Goal: Task Accomplishment & Management: Manage account settings

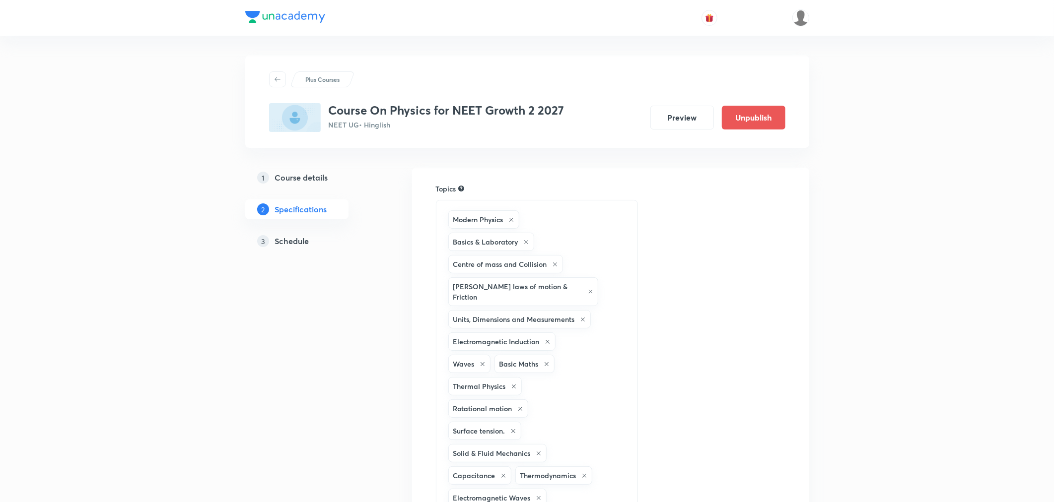
drag, startPoint x: 0, startPoint y: 0, endPoint x: 281, endPoint y: 241, distance: 370.3
click at [281, 241] on h5 "Schedule" at bounding box center [292, 241] width 34 height 12
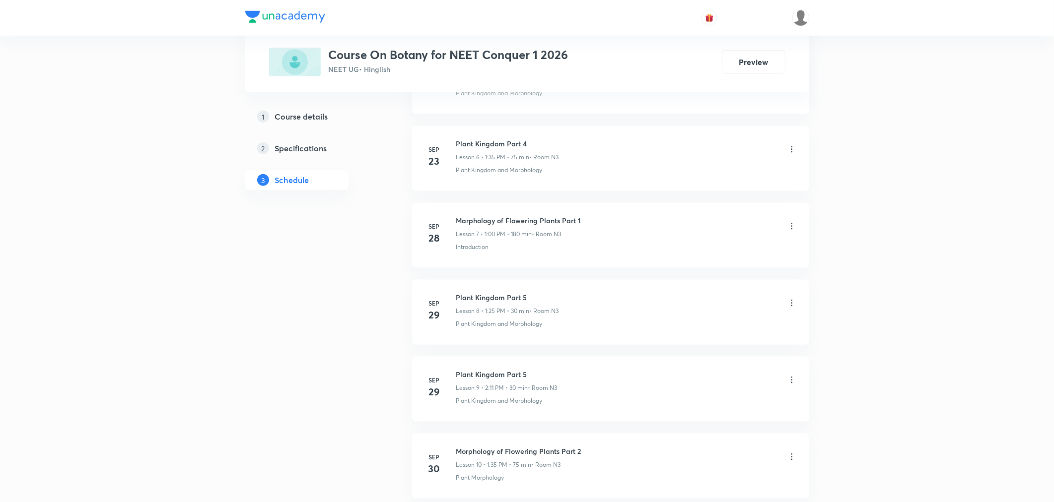
scroll to position [1064, 0]
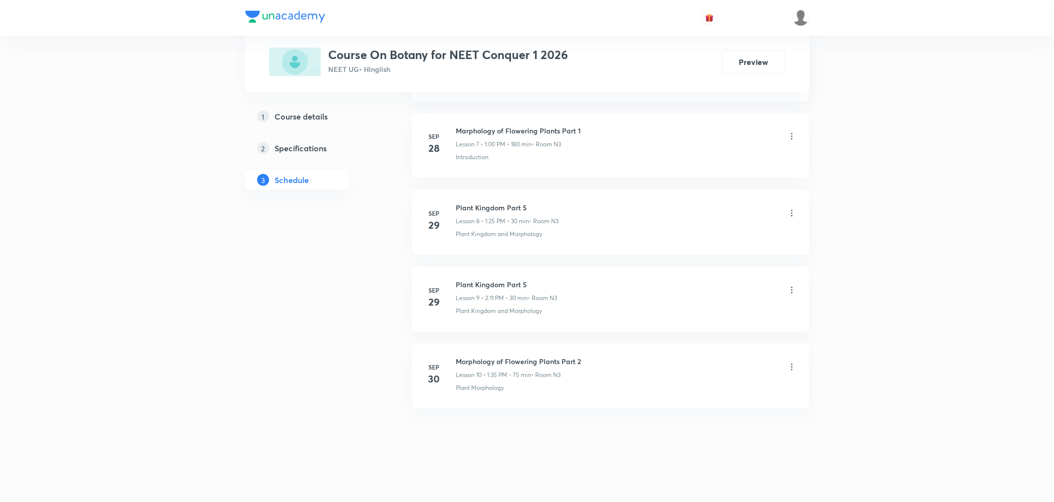
click at [456, 358] on h6 "Morphology of Flowering Plants Part 2" at bounding box center [518, 361] width 125 height 10
click at [597, 358] on div "Morphology of Flowering Plants Part 2 Lesson 10 • 1:35 PM • 75 min • Room N3" at bounding box center [626, 367] width 340 height 23
click at [593, 359] on div "Morphology of Flowering Plants Part 2 Lesson 10 • 1:35 PM • 75 min • Room N3" at bounding box center [626, 367] width 340 height 23
click at [587, 360] on div "Morphology of Flowering Plants Part 2 Lesson 10 • 1:35 PM • 75 min • Room N3" at bounding box center [626, 367] width 340 height 23
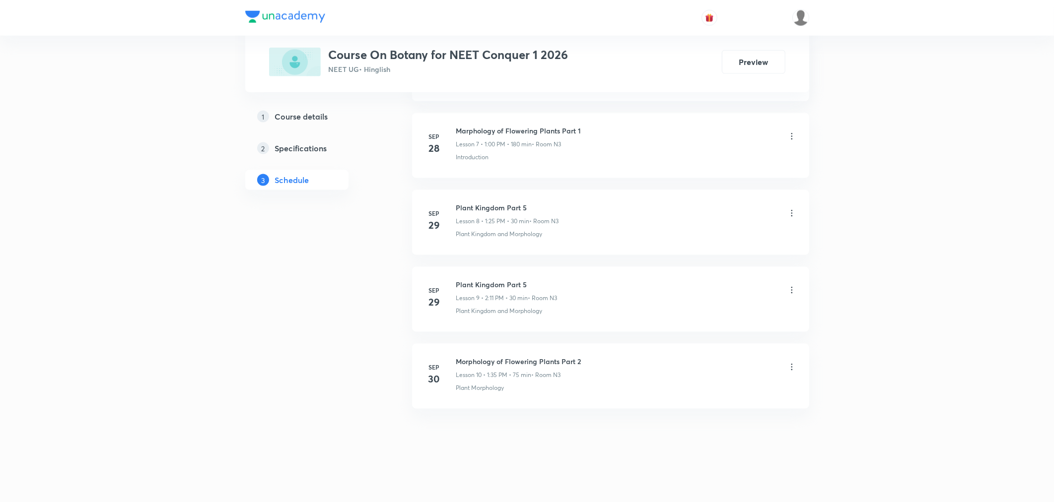
click at [584, 360] on div "Morphology of Flowering Plants Part 2 Lesson 10 • 1:35 PM • 75 min • Room N3" at bounding box center [626, 367] width 340 height 23
click at [591, 403] on li "Sep 30 Morphology of Flowering Plants Part 2 Lesson 10 • 1:35 PM • 75 min • Roo…" at bounding box center [610, 376] width 397 height 65
drag, startPoint x: 457, startPoint y: 357, endPoint x: 583, endPoint y: 357, distance: 126.6
click at [583, 357] on div "Morphology of Flowering Plants Part 2 Lesson 10 • 1:35 PM • 75 min • Room N3" at bounding box center [626, 367] width 340 height 23
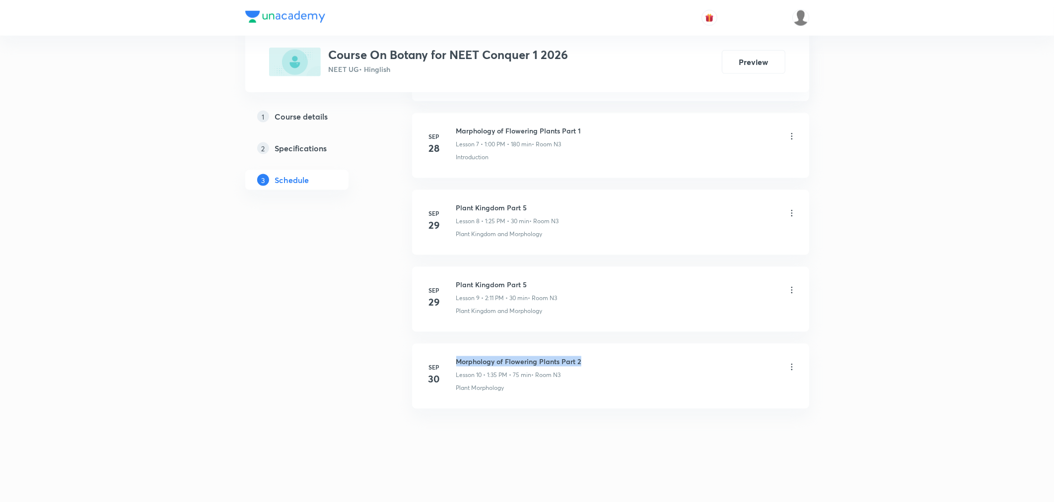
copy h6 "Morphology of Flowering Plants Part 2"
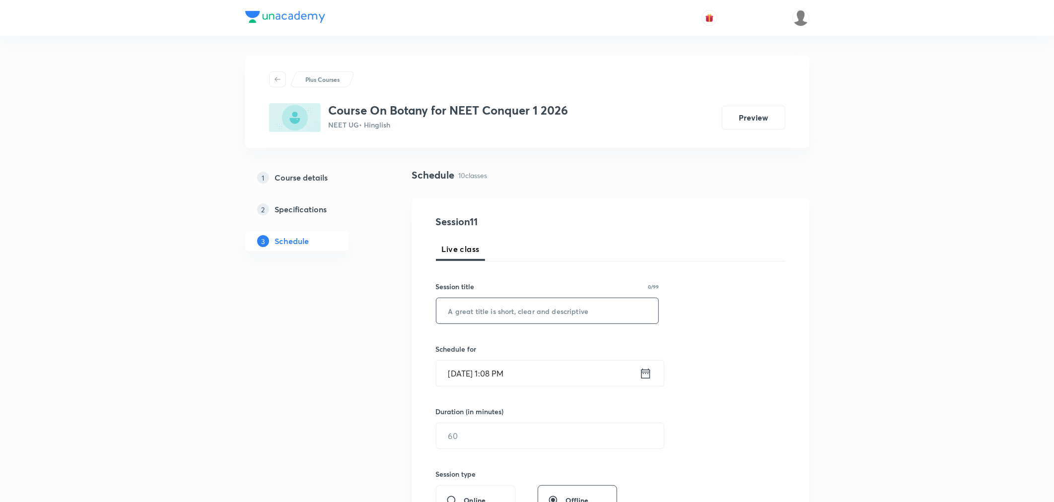
click at [491, 314] on input "text" at bounding box center [547, 310] width 222 height 25
paste input "Morphology of Flowering Plants Part 2"
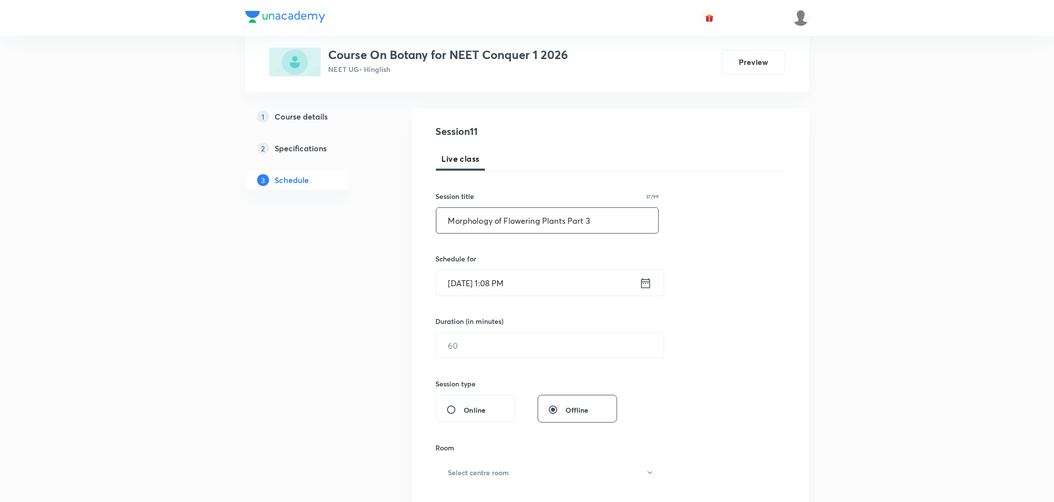
scroll to position [110, 0]
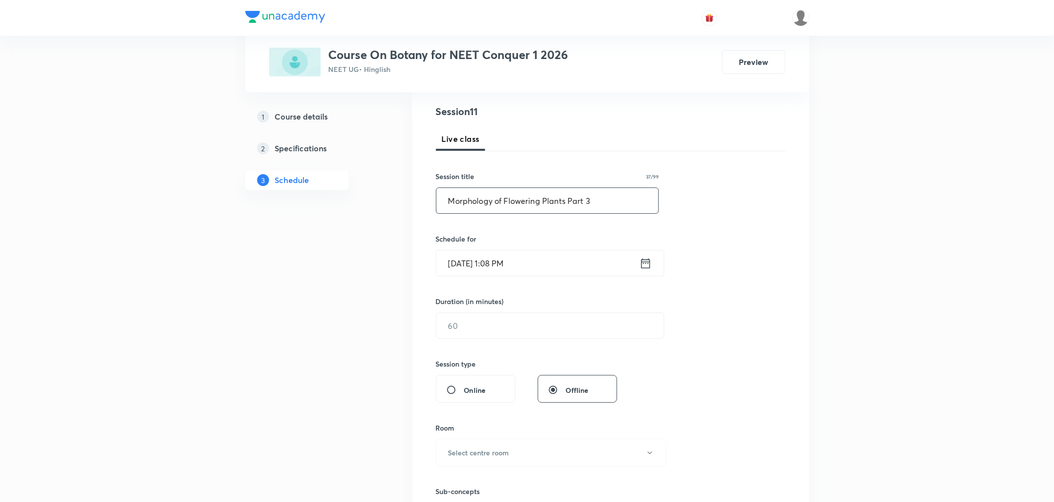
type input "Morphology of Flowering Plants Part 3"
click at [556, 259] on input "Oct 6, 2025, 1:08 PM" at bounding box center [537, 263] width 203 height 25
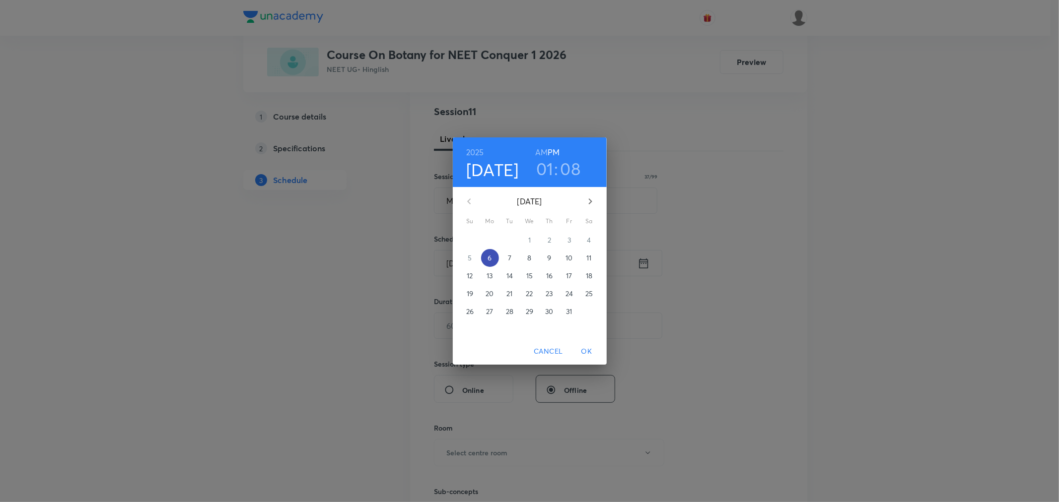
click at [490, 259] on p "6" at bounding box center [489, 258] width 4 height 10
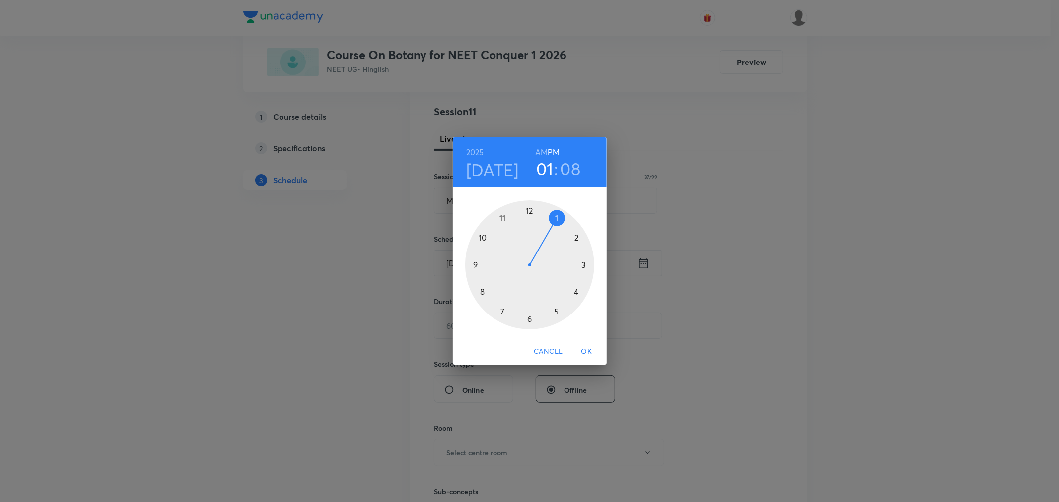
click at [553, 220] on div at bounding box center [529, 265] width 129 height 129
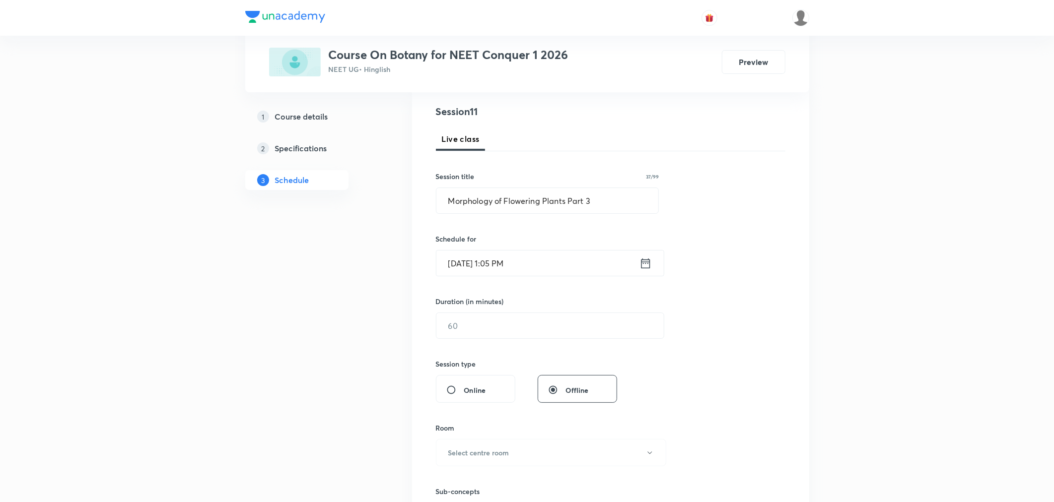
click at [559, 270] on input "Oct 6, 2025, 1:05 PM" at bounding box center [537, 263] width 203 height 25
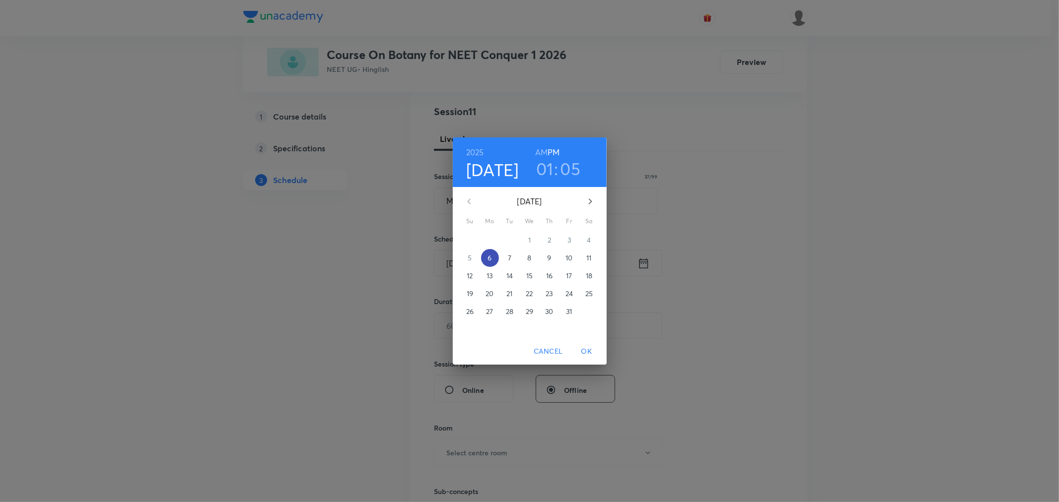
click at [488, 260] on p "6" at bounding box center [489, 258] width 4 height 10
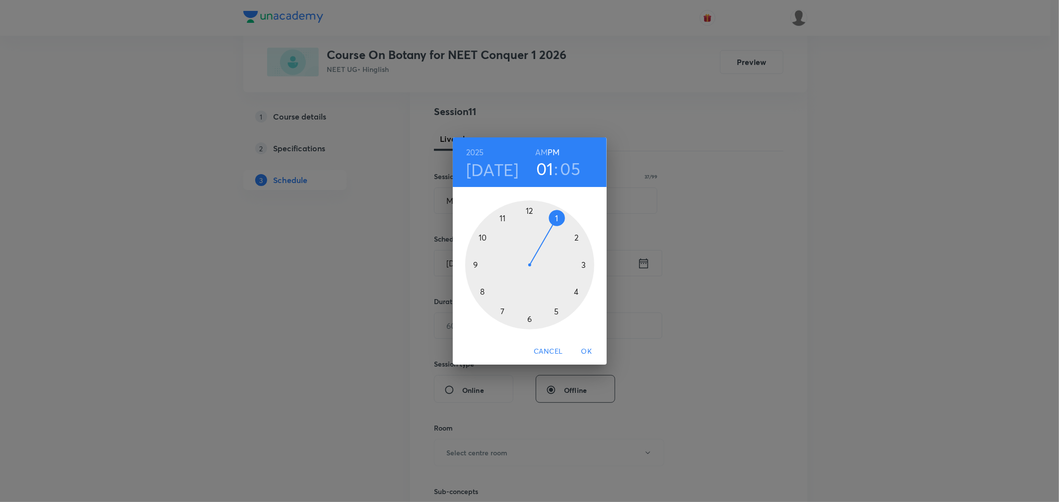
click at [554, 219] on div at bounding box center [529, 265] width 129 height 129
click at [500, 313] on div at bounding box center [529, 265] width 129 height 129
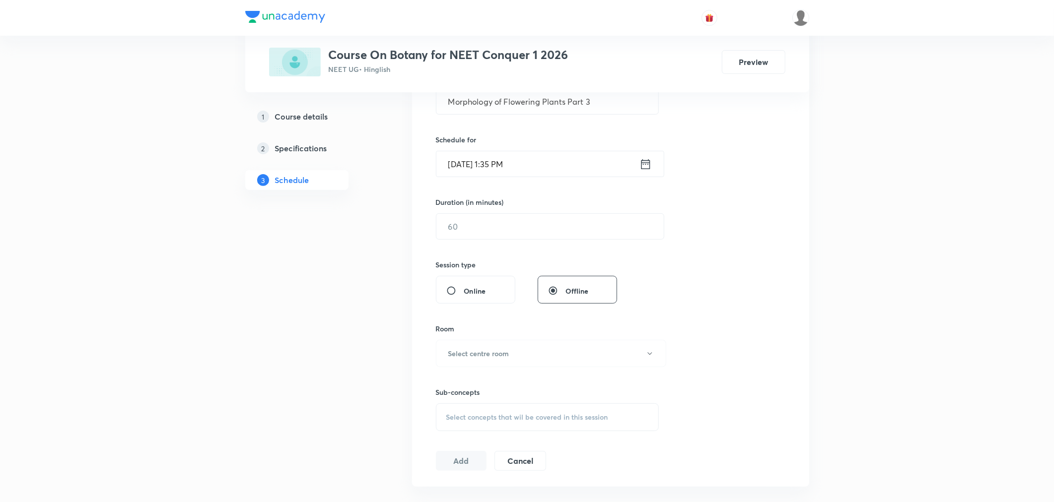
scroll to position [220, 0]
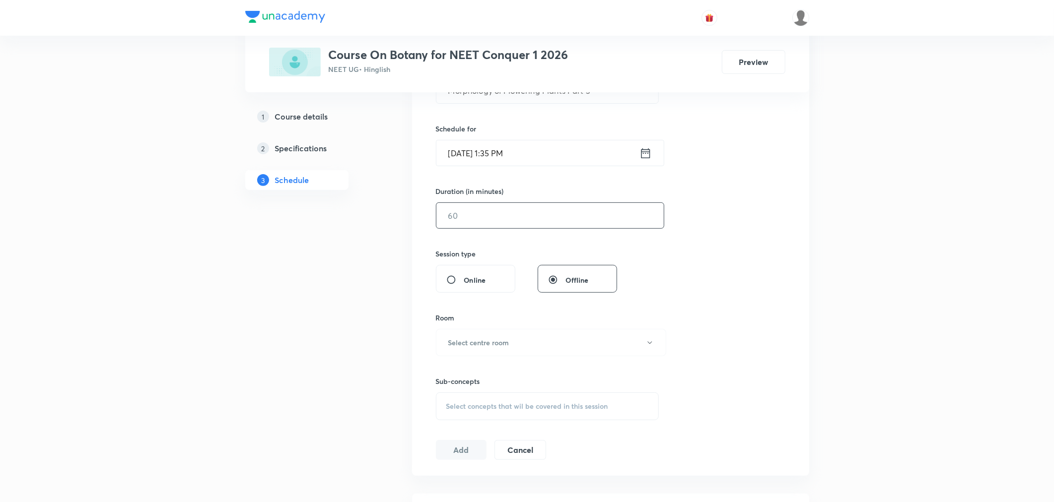
click at [495, 226] on input "text" at bounding box center [549, 215] width 227 height 25
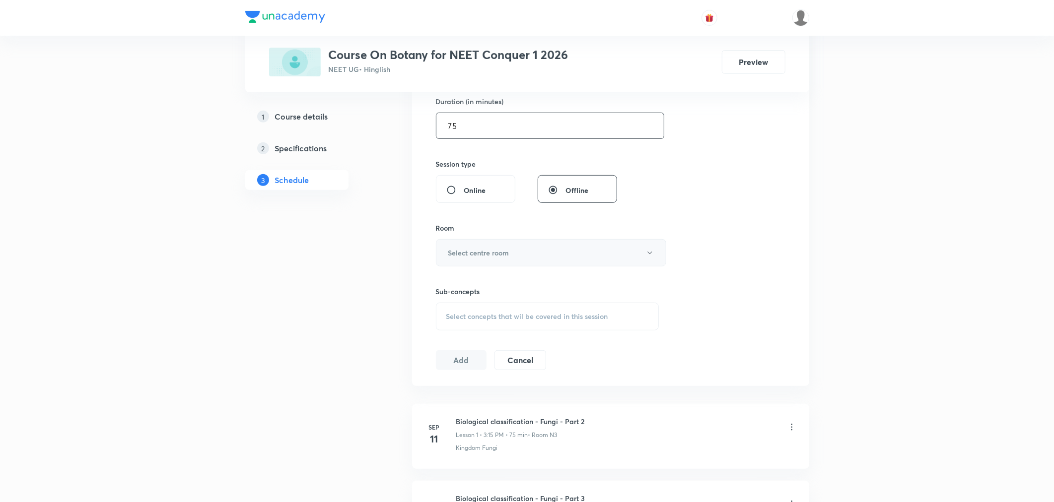
scroll to position [331, 0]
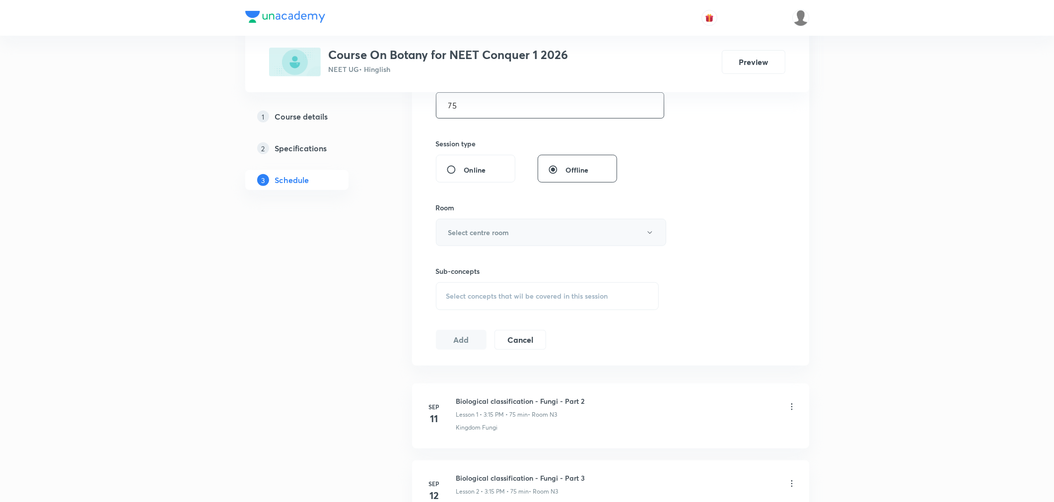
type input "75"
click at [500, 240] on button "Select centre room" at bounding box center [551, 232] width 230 height 27
click at [443, 302] on span "N3" at bounding box center [548, 301] width 217 height 10
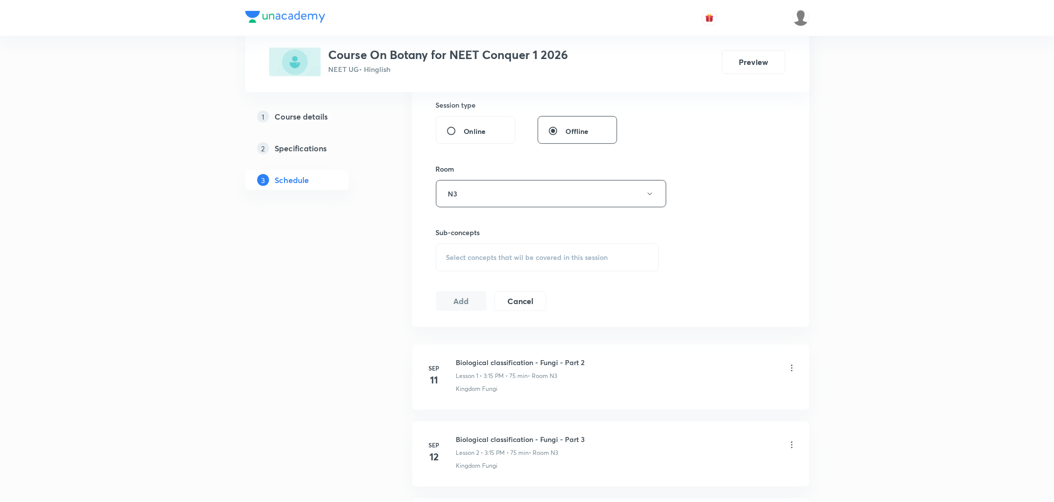
scroll to position [386, 0]
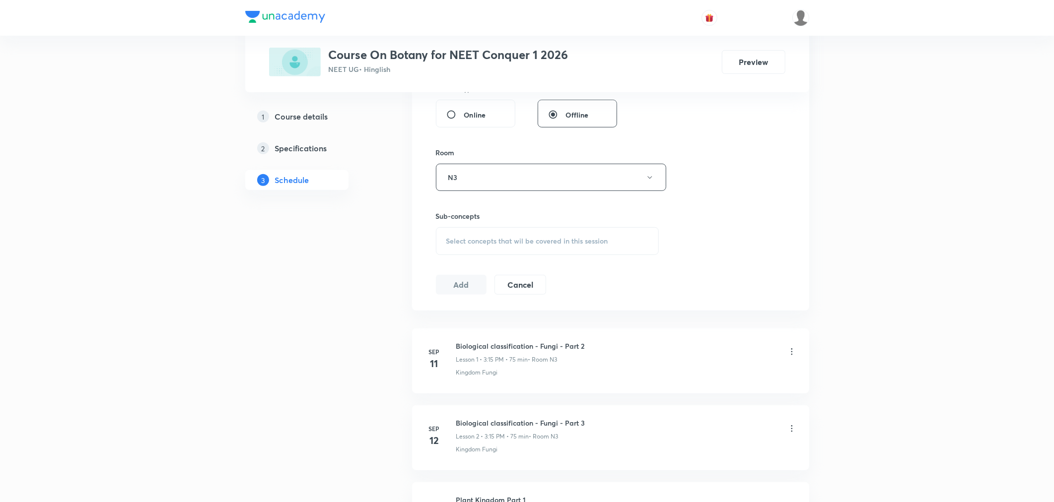
click at [493, 241] on span "Select concepts that wil be covered in this session" at bounding box center [527, 241] width 162 height 8
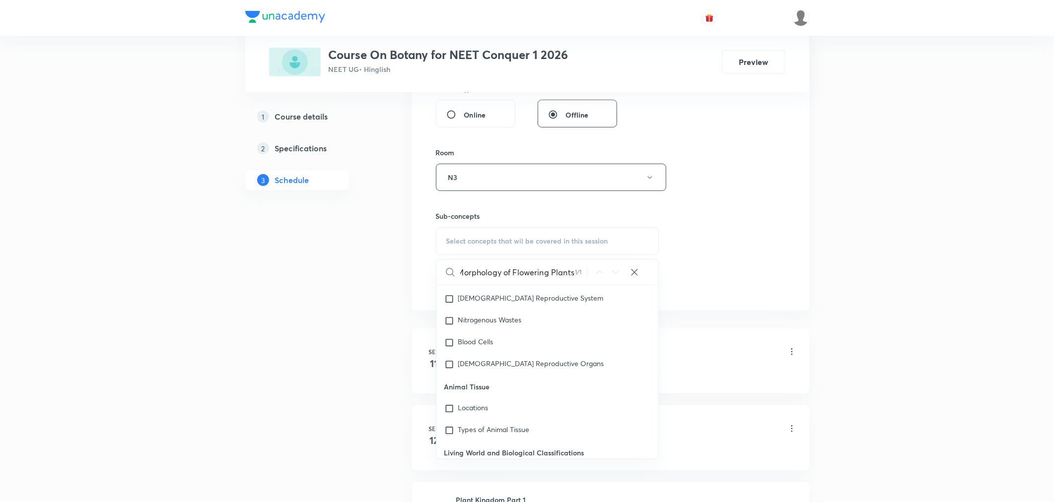
scroll to position [45617, 0]
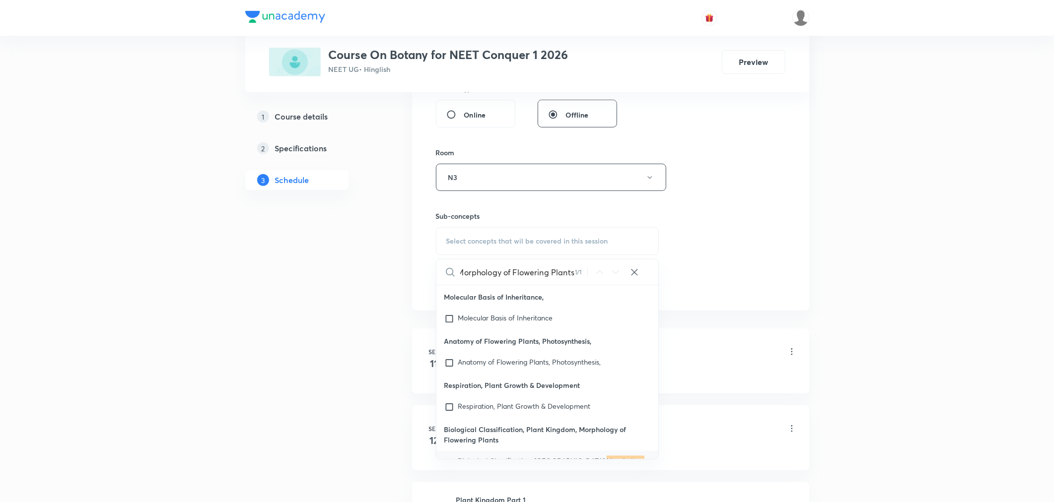
type input "Morphology of Flowering Plants"
click at [553, 456] on span "Biological Classification, Plant Kingdom," at bounding box center [532, 460] width 148 height 9
checkbox input "true"
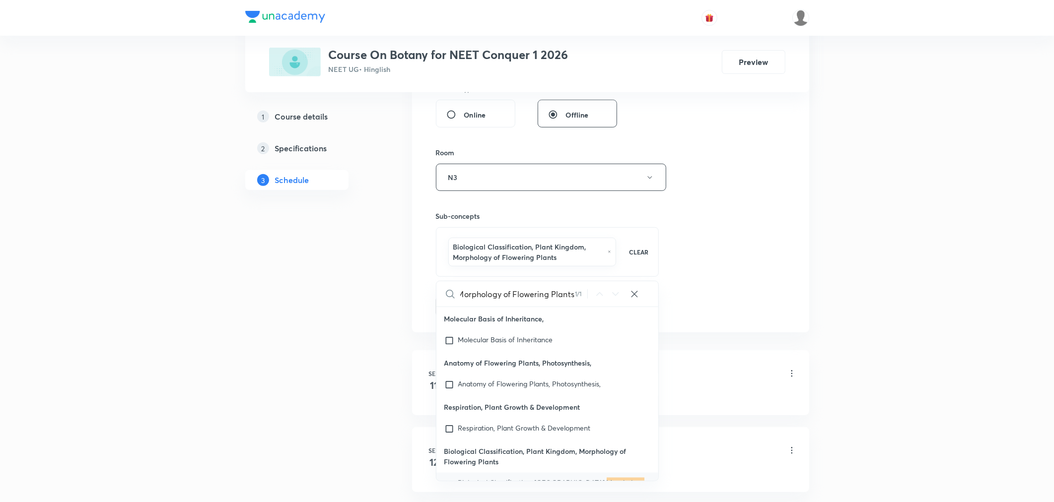
scroll to position [0, 0]
click at [741, 245] on div "Session 11 Live class Session title 37/99 Morphology of Flowering Plants Part 3…" at bounding box center [610, 73] width 349 height 488
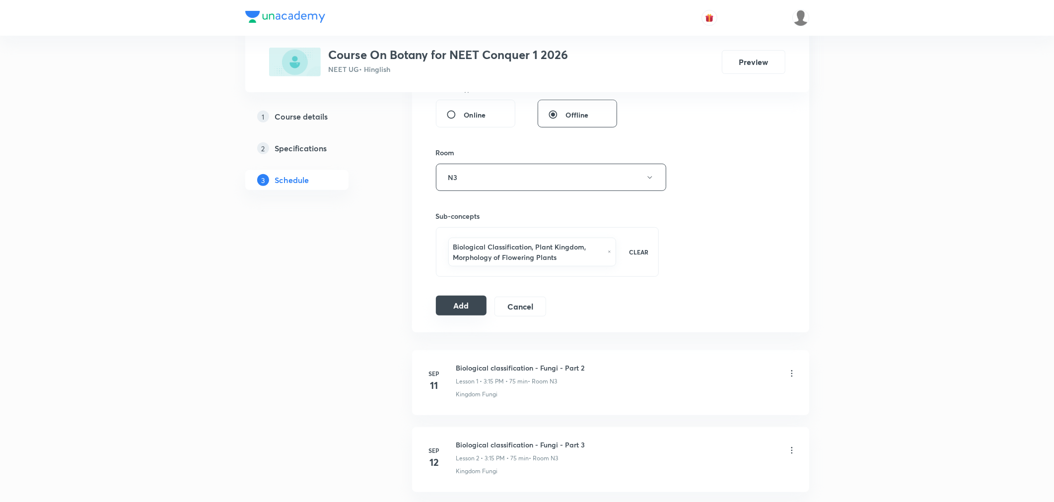
click at [461, 306] on button "Add" at bounding box center [461, 306] width 51 height 20
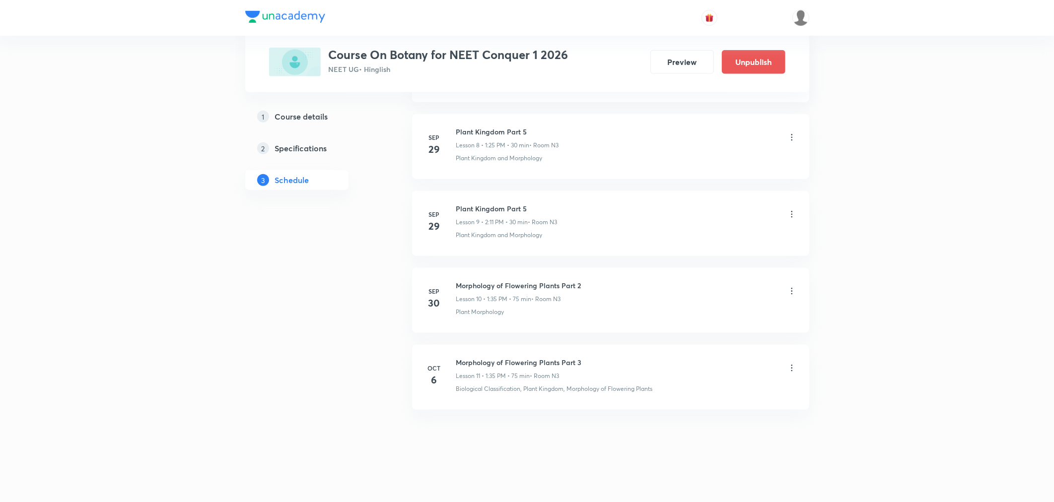
scroll to position [684, 0]
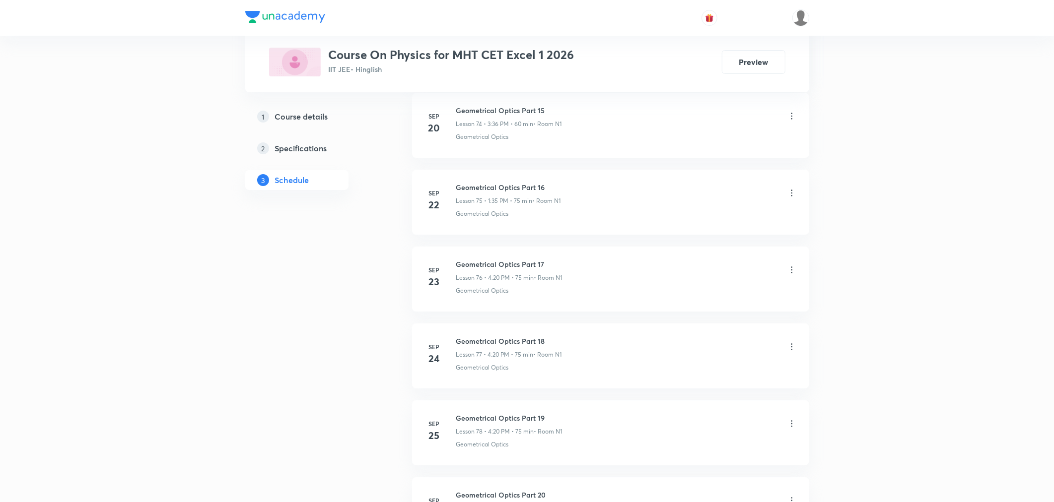
scroll to position [6917, 0]
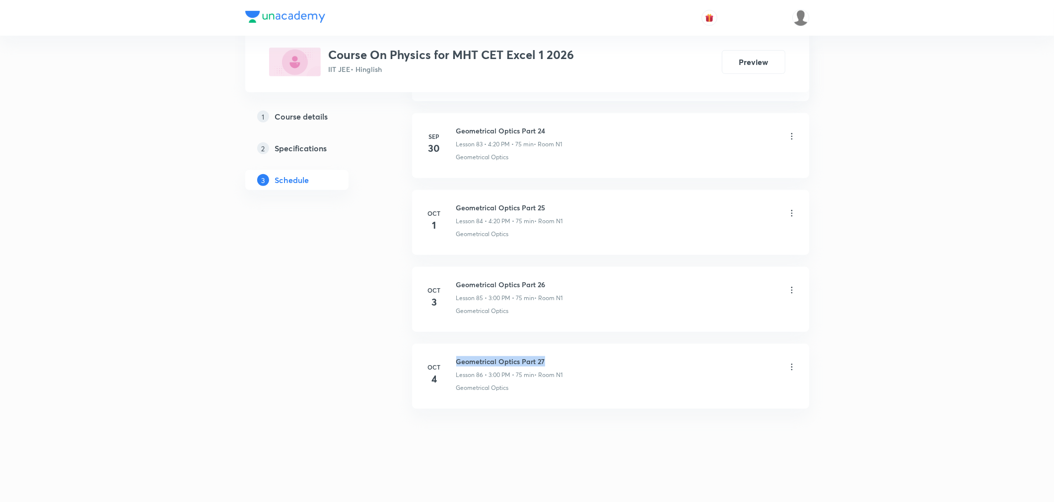
drag, startPoint x: 454, startPoint y: 360, endPoint x: 557, endPoint y: 360, distance: 103.2
click at [557, 360] on div "[DATE] Geometrical Optics Part 27 Lesson 86 • 3:00 PM • 75 min • Room N1 Geomet…" at bounding box center [610, 374] width 372 height 36
click at [788, 367] on icon at bounding box center [792, 367] width 10 height 10
click at [695, 411] on p "Delete" at bounding box center [703, 411] width 21 height 10
click at [667, 475] on button "Delete" at bounding box center [669, 482] width 87 height 24
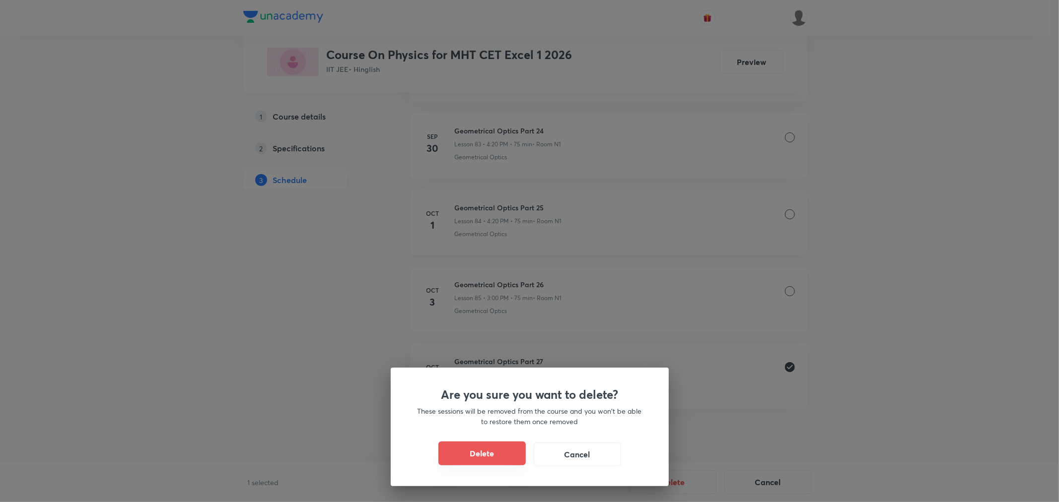
click at [457, 462] on button "Delete" at bounding box center [481, 454] width 87 height 24
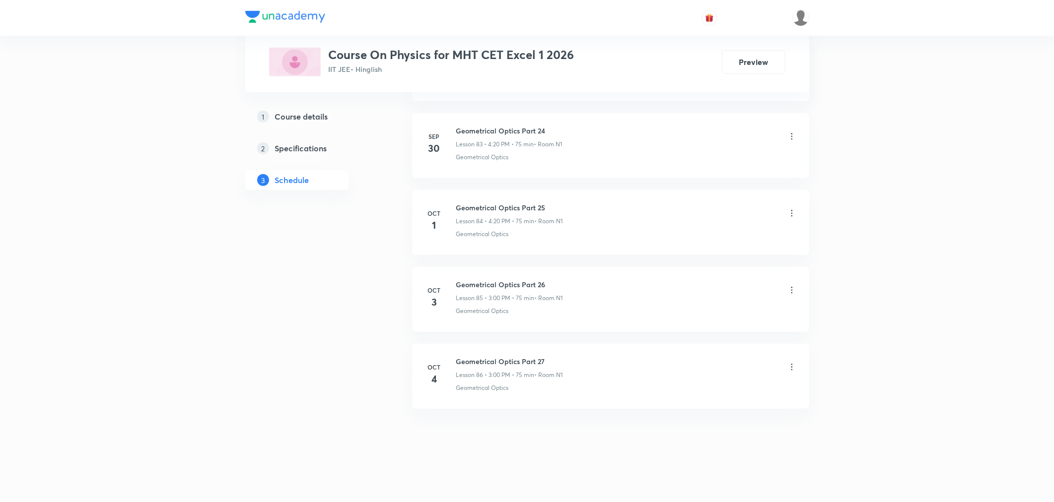
scroll to position [6840, 0]
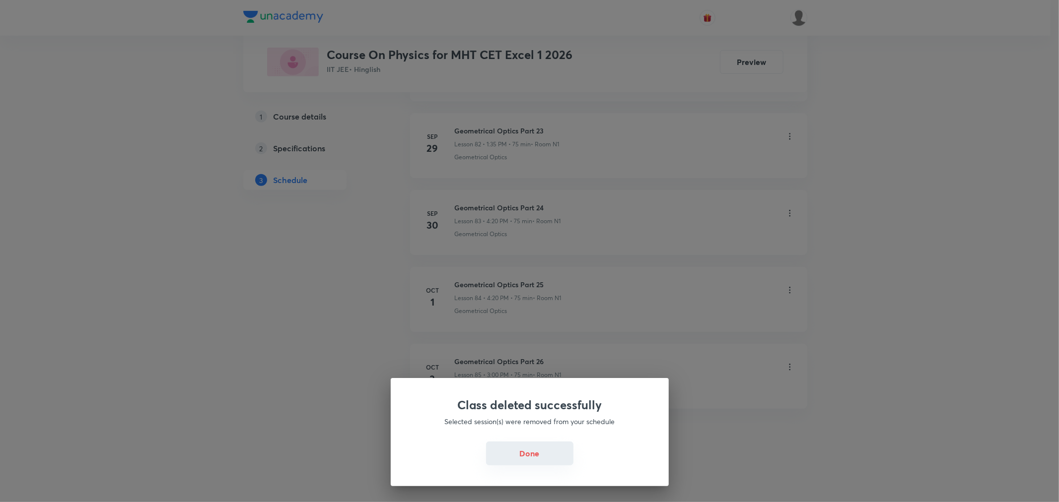
click at [519, 454] on button "Done" at bounding box center [529, 454] width 87 height 24
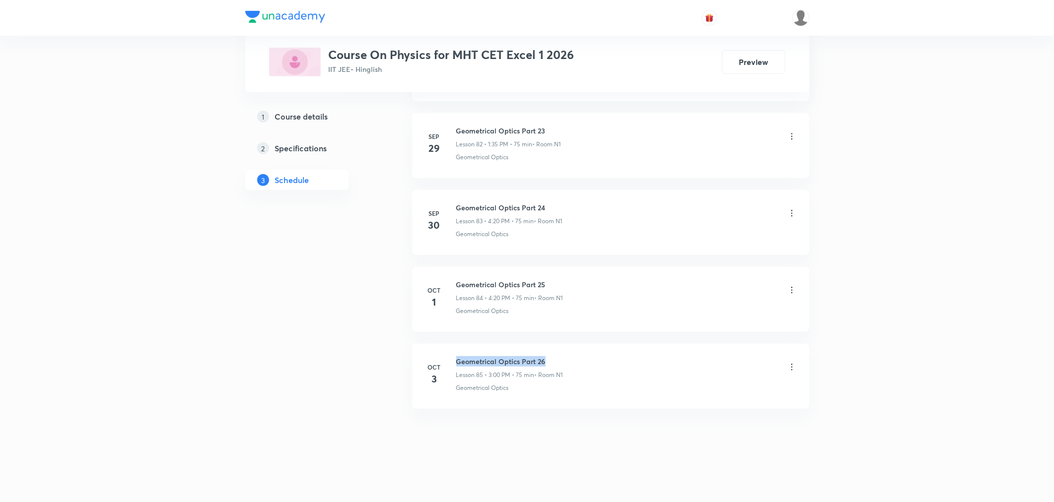
drag, startPoint x: 456, startPoint y: 359, endPoint x: 568, endPoint y: 353, distance: 112.8
click at [568, 353] on li "Oct 3 Geometrical Optics Part 26 Lesson 85 • 3:00 PM • 75 min • Room N1 Geometr…" at bounding box center [610, 376] width 397 height 65
drag, startPoint x: 455, startPoint y: 361, endPoint x: 562, endPoint y: 364, distance: 107.3
click at [562, 364] on h6 "Geometrical Optics Part 26" at bounding box center [509, 361] width 107 height 10
copy h6 "Geometrical Optics Part 26"
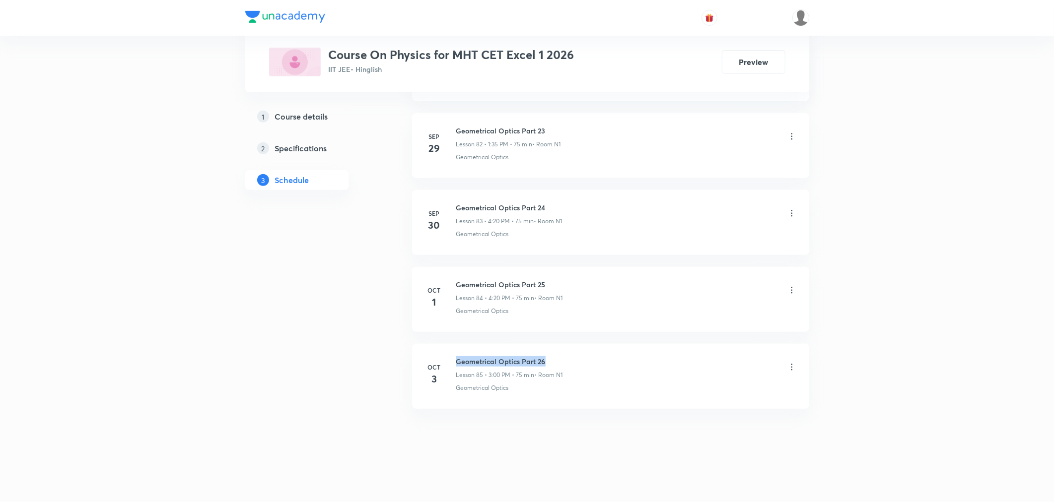
scroll to position [0, 0]
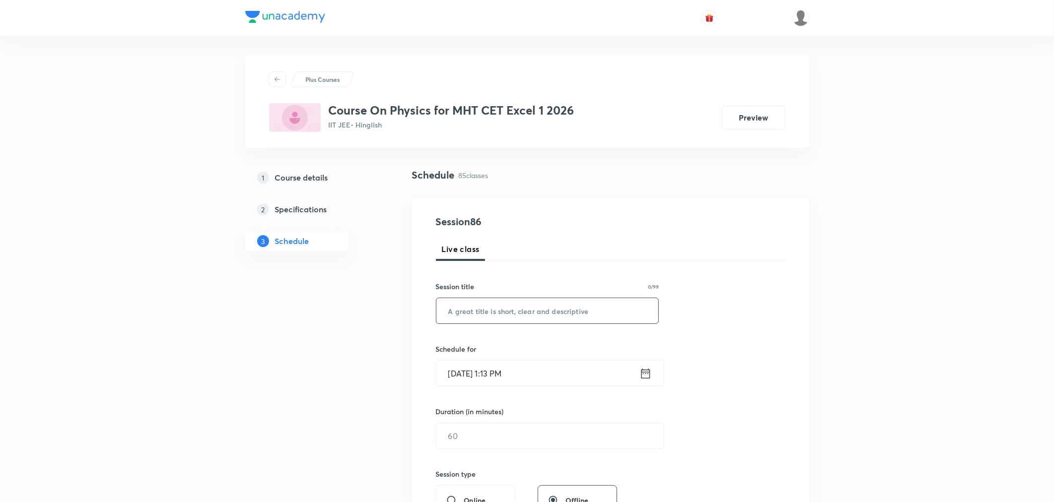
click at [499, 312] on input "text" at bounding box center [547, 310] width 222 height 25
paste input "Geometrical Optics Part 26"
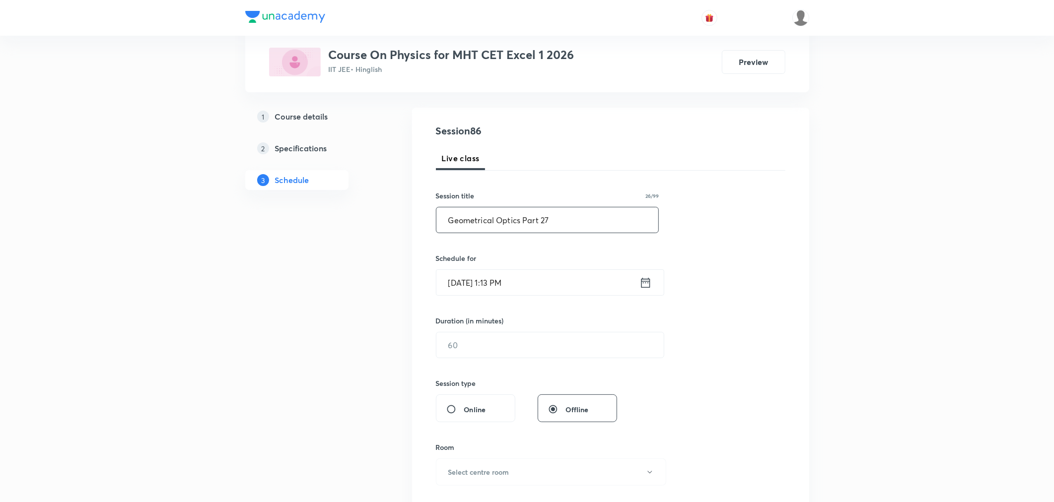
scroll to position [110, 0]
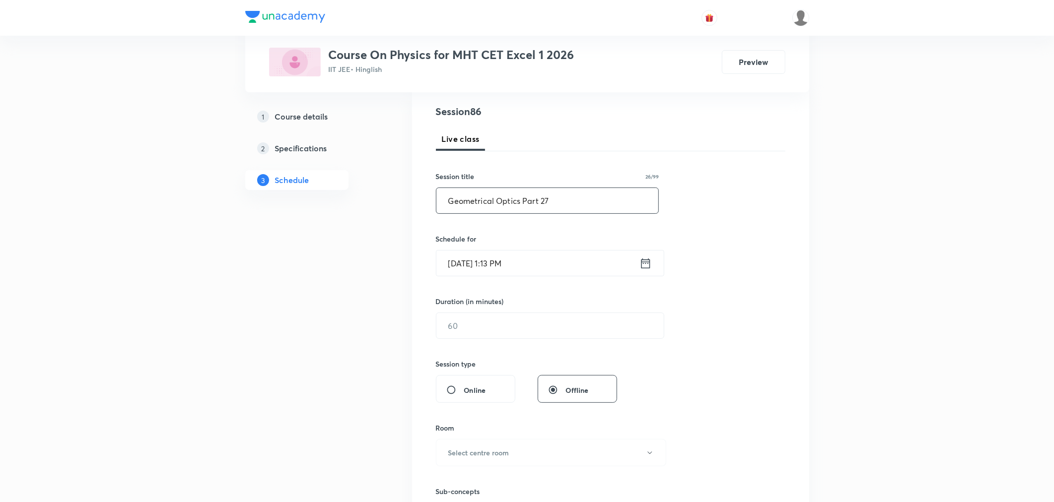
type input "Geometrical Optics Part 27"
click at [545, 267] on input "Oct 6, 2025, 1:13 PM" at bounding box center [537, 263] width 203 height 25
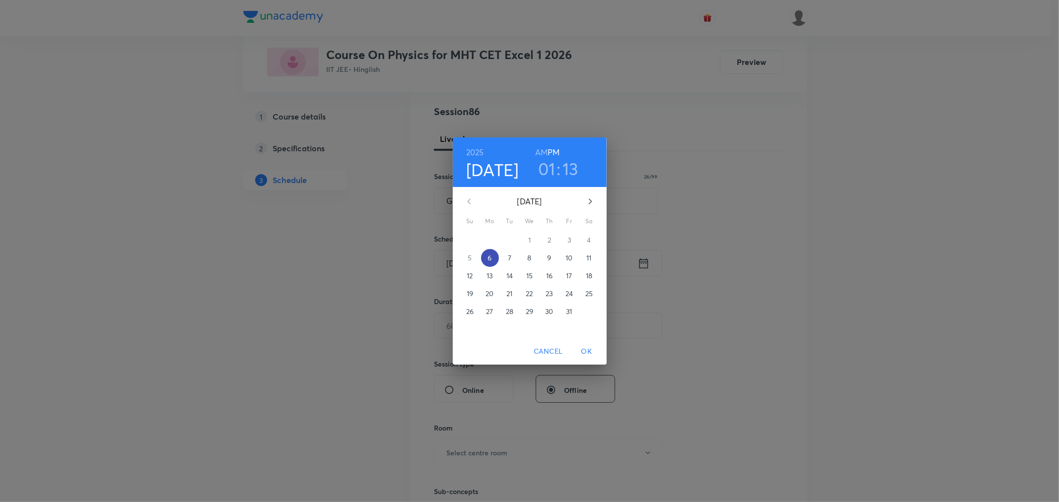
click at [489, 256] on p "6" at bounding box center [489, 258] width 4 height 10
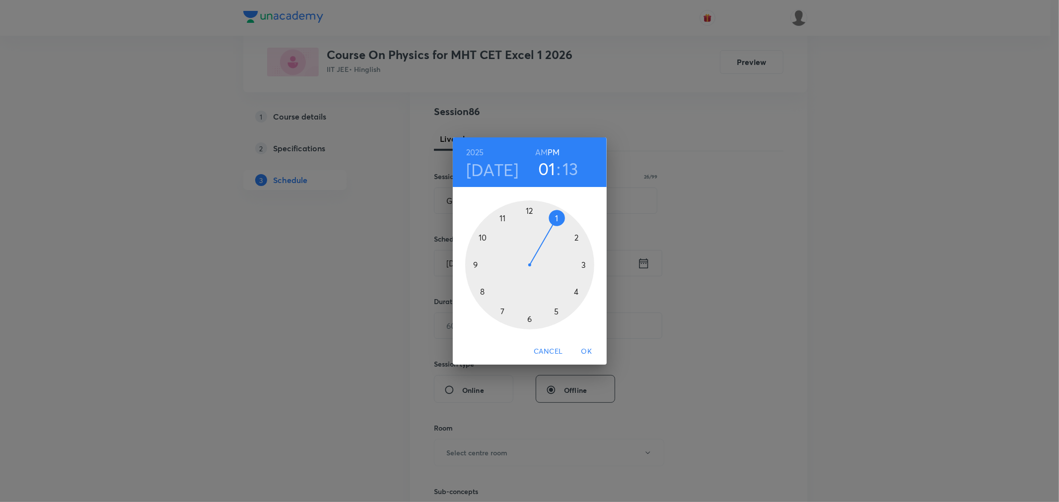
click at [556, 217] on div at bounding box center [529, 265] width 129 height 129
click at [500, 313] on div at bounding box center [529, 265] width 129 height 129
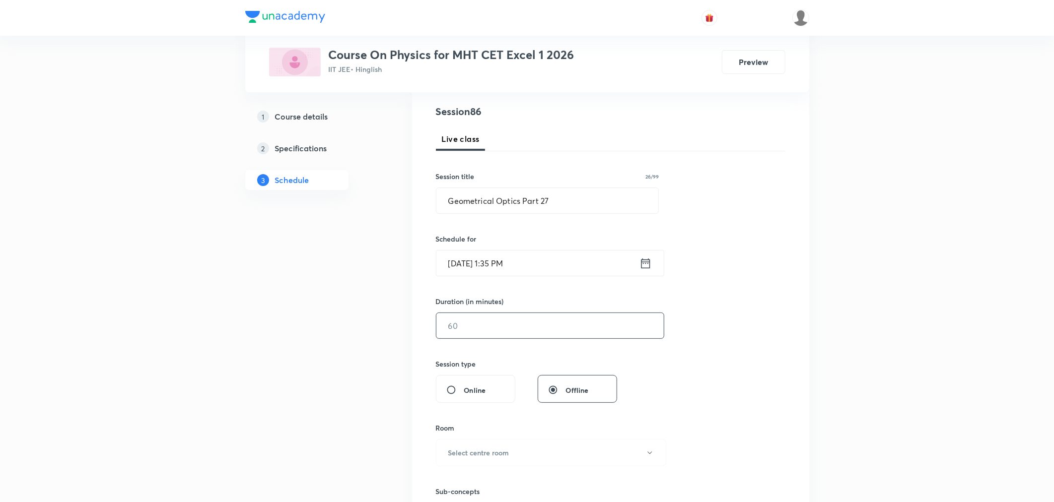
click at [501, 324] on input "text" at bounding box center [549, 325] width 227 height 25
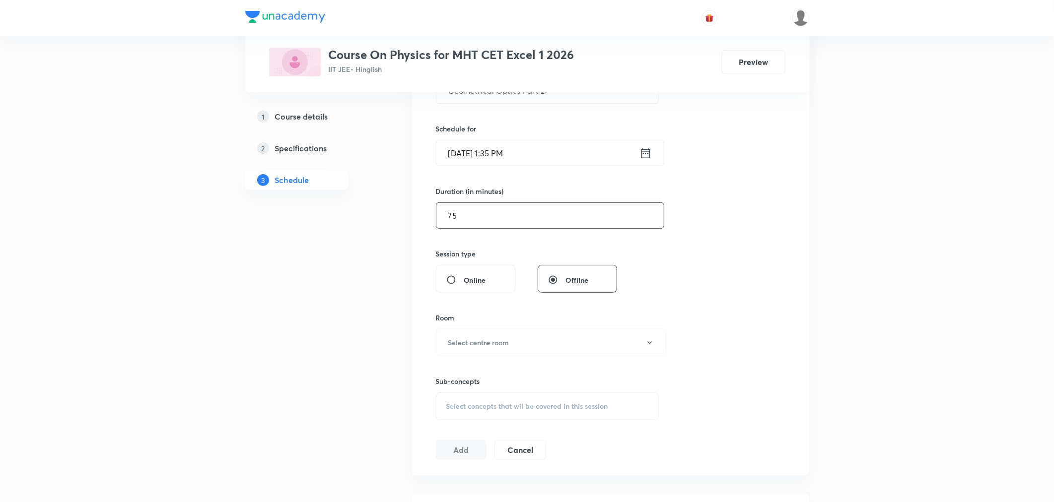
scroll to position [275, 0]
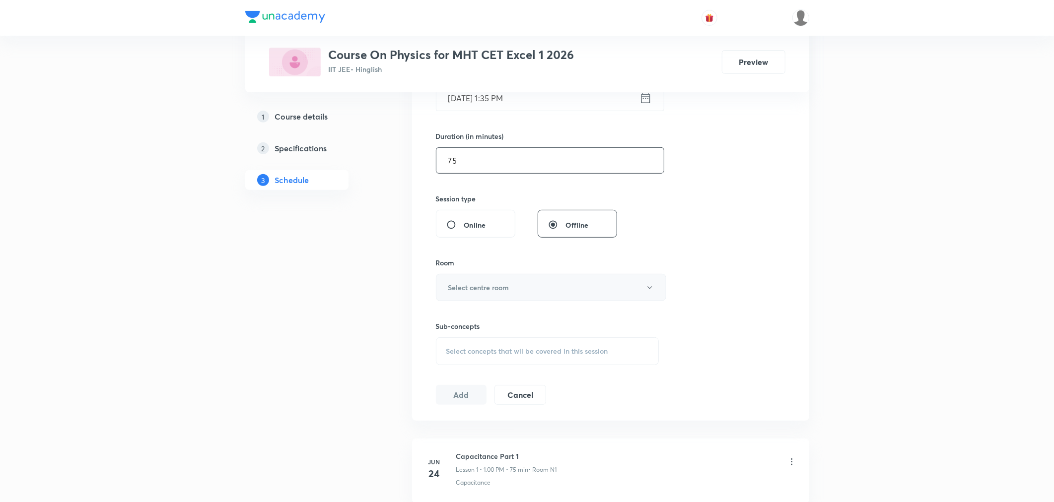
type input "75"
click at [490, 287] on h6 "Select centre room" at bounding box center [478, 287] width 61 height 10
click at [443, 320] on span "N1" at bounding box center [548, 320] width 217 height 10
click at [486, 351] on span "Select concepts that wil be covered in this session" at bounding box center [527, 351] width 162 height 8
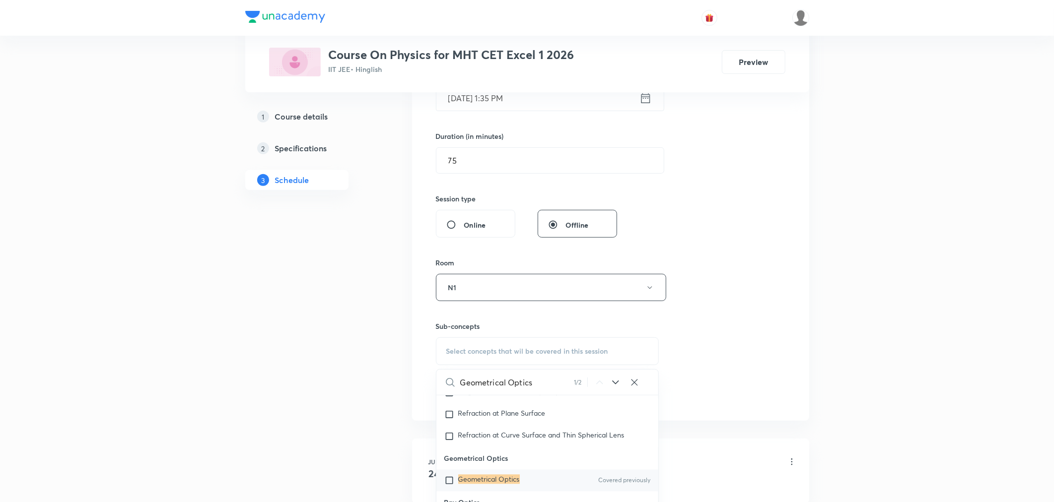
scroll to position [8258, 0]
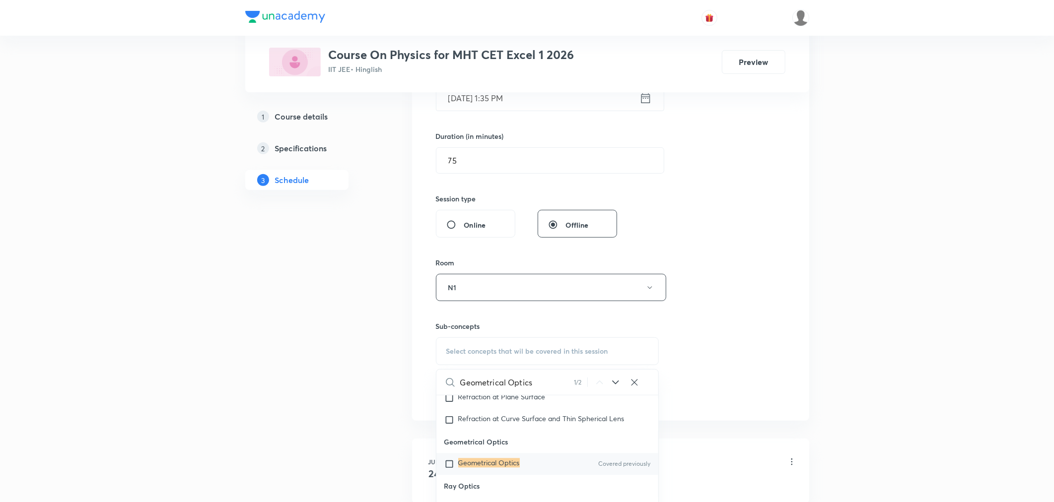
type input "Geometrical Optics"
click at [494, 465] on mark "Geometrical Optics" at bounding box center [489, 463] width 62 height 9
checkbox input "true"
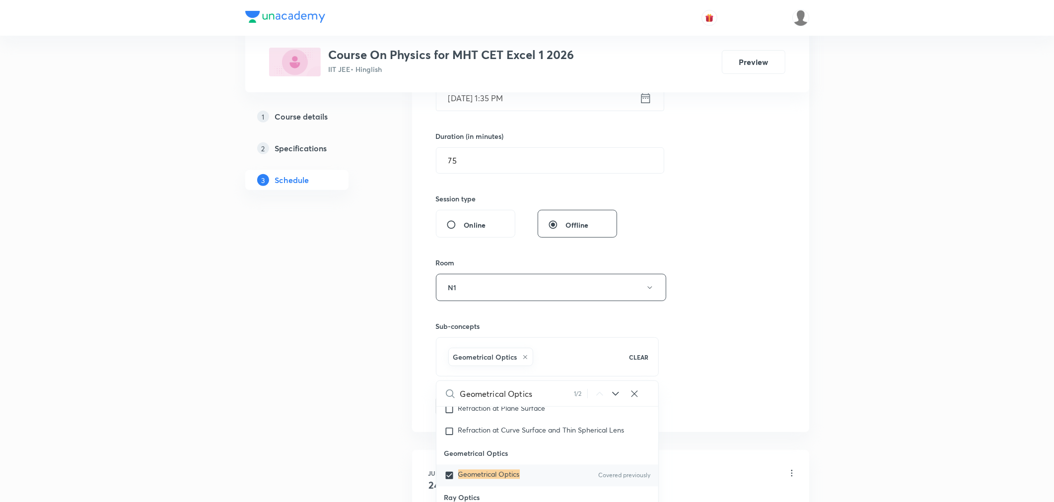
click at [705, 353] on div "Session 86 Live class Session title 26/99 Geometrical Optics Part 27 ​ Schedule…" at bounding box center [610, 177] width 349 height 477
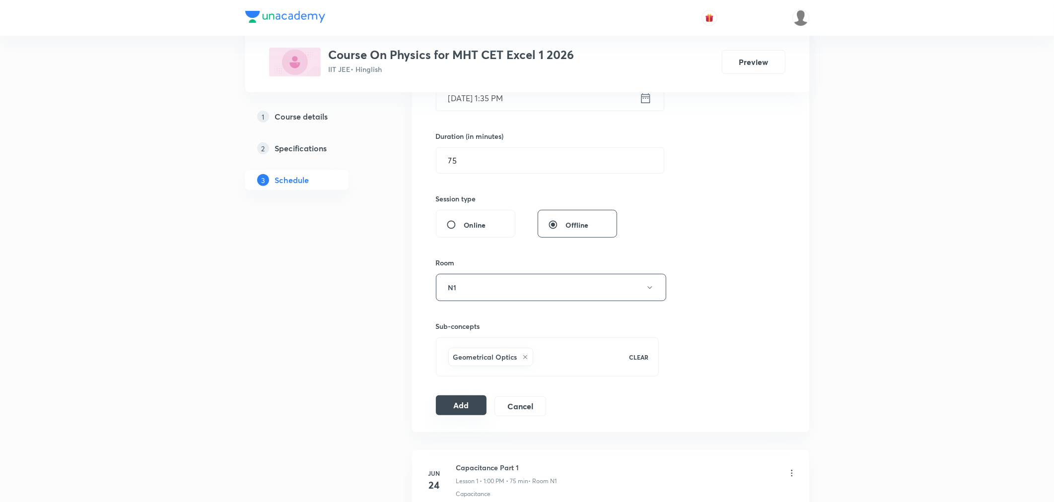
click at [464, 404] on button "Add" at bounding box center [461, 406] width 51 height 20
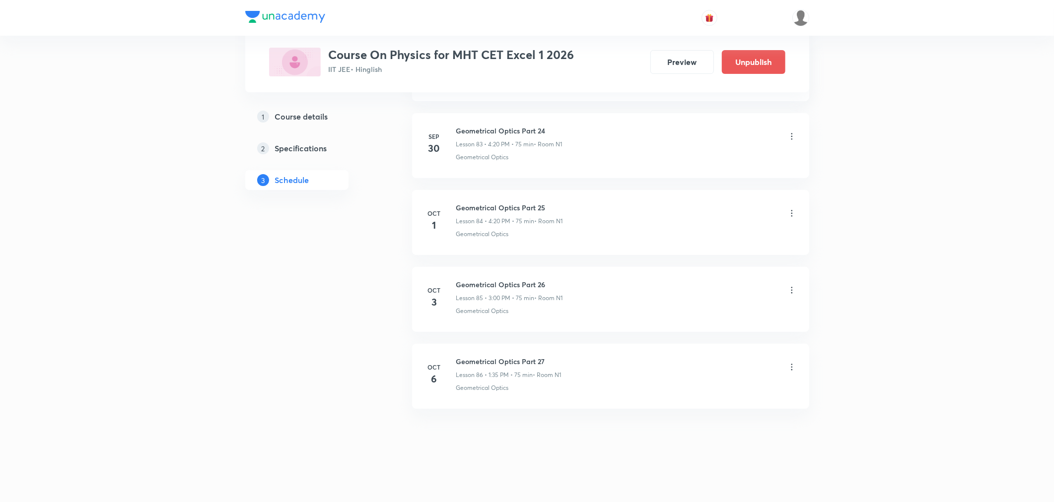
scroll to position [6460, 0]
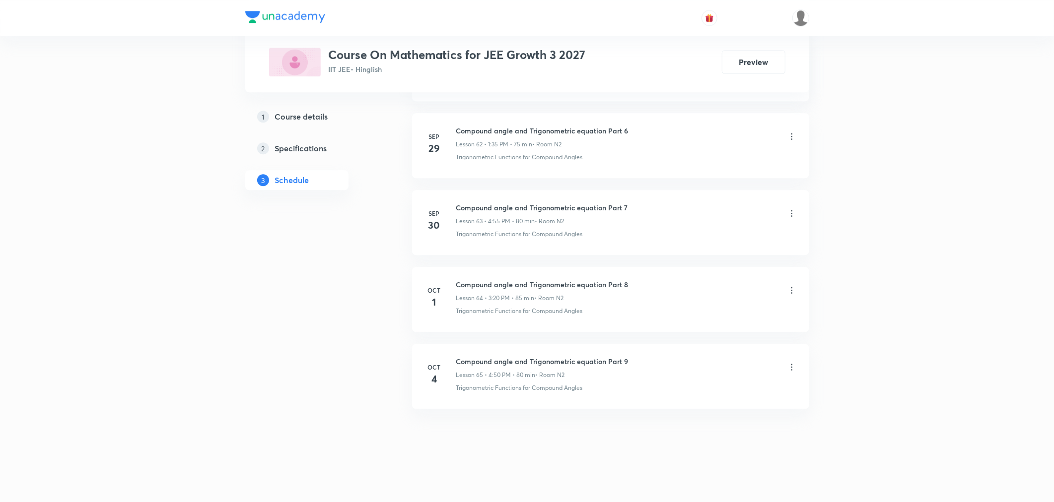
click at [792, 366] on icon at bounding box center [792, 367] width 10 height 10
click at [706, 412] on p "Delete" at bounding box center [703, 411] width 21 height 10
click at [656, 485] on button "Delete" at bounding box center [669, 482] width 87 height 24
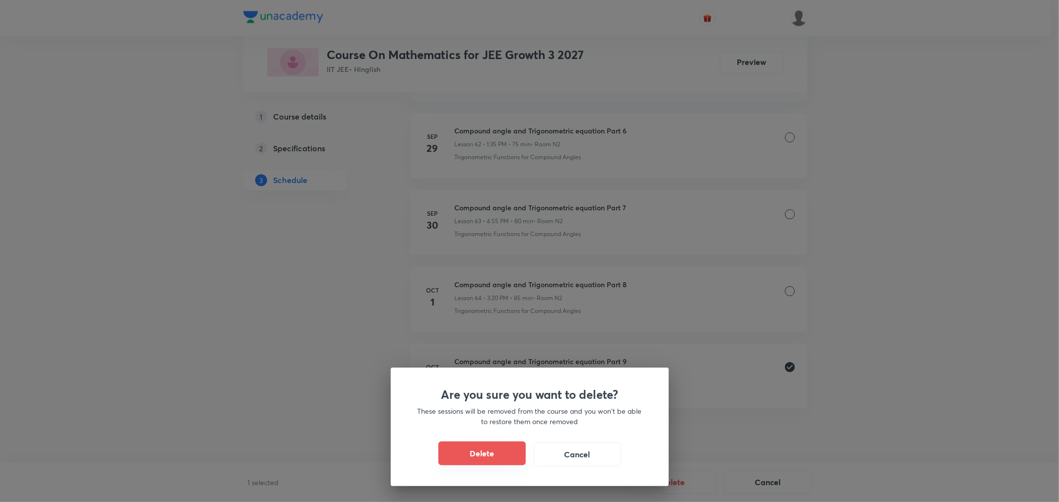
click at [503, 453] on button "Delete" at bounding box center [481, 454] width 87 height 24
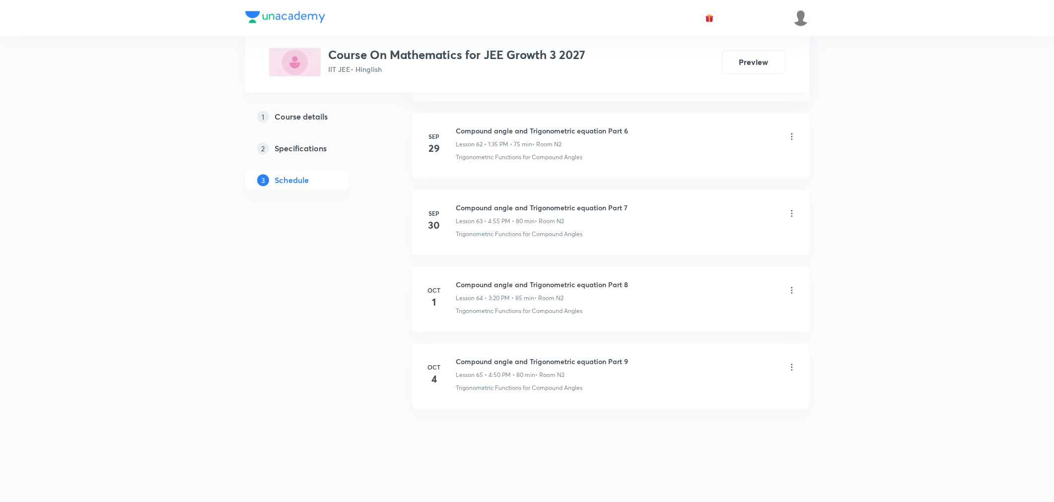
scroll to position [5223, 0]
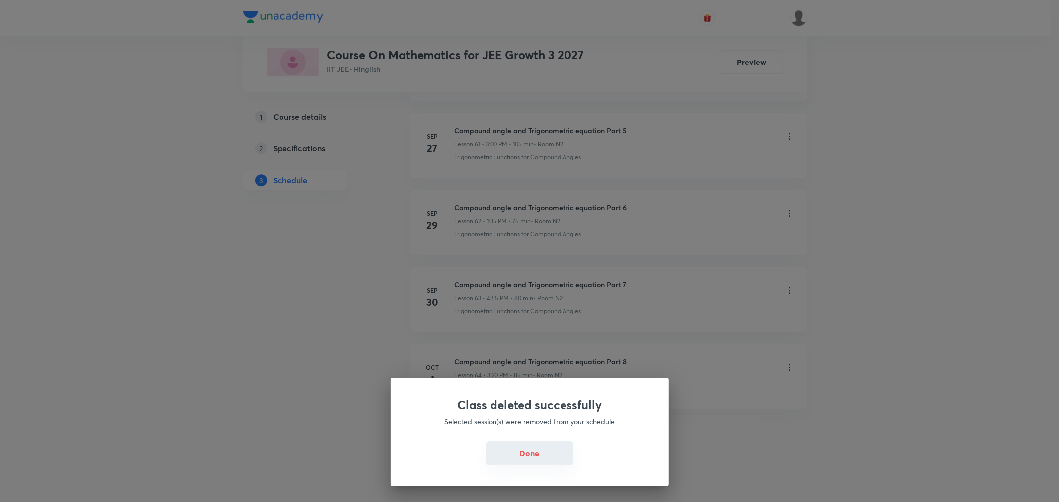
click at [523, 459] on button "Done" at bounding box center [529, 454] width 87 height 24
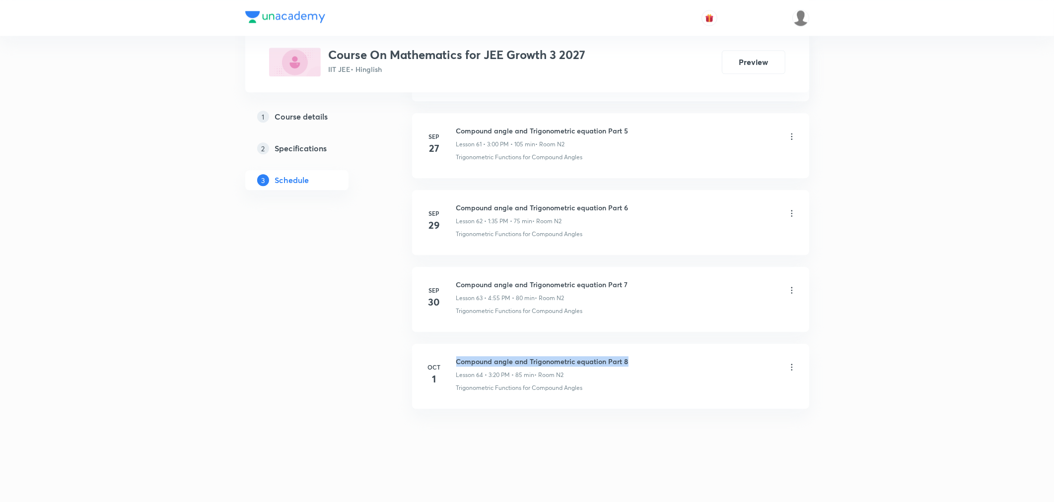
drag, startPoint x: 457, startPoint y: 357, endPoint x: 663, endPoint y: 356, distance: 206.0
click at [663, 356] on div "Compound angle and Trigonometric equation Part 8 Lesson 64 • 3:20 PM • 85 min •…" at bounding box center [626, 367] width 340 height 23
drag, startPoint x: 456, startPoint y: 361, endPoint x: 639, endPoint y: 360, distance: 183.2
click at [638, 360] on div "Compound angle and Trigonometric equation Part 8 Lesson 64 • 3:20 PM • 85 min •…" at bounding box center [626, 367] width 340 height 23
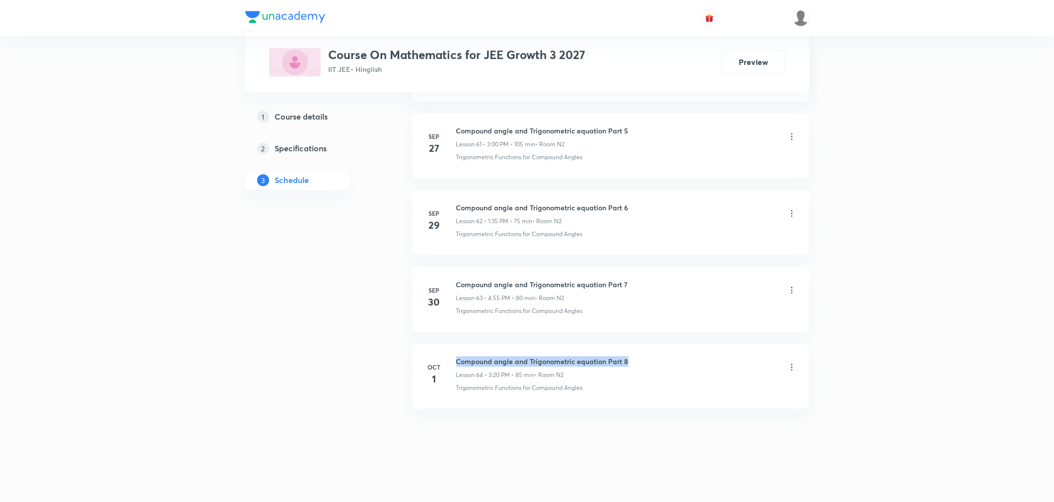
click at [640, 360] on div "Compound angle and Trigonometric equation Part 8 Lesson 64 • 3:20 PM • 85 min •…" at bounding box center [626, 367] width 340 height 23
copy h6 "Compound angle and Trigonometric equation Part 8"
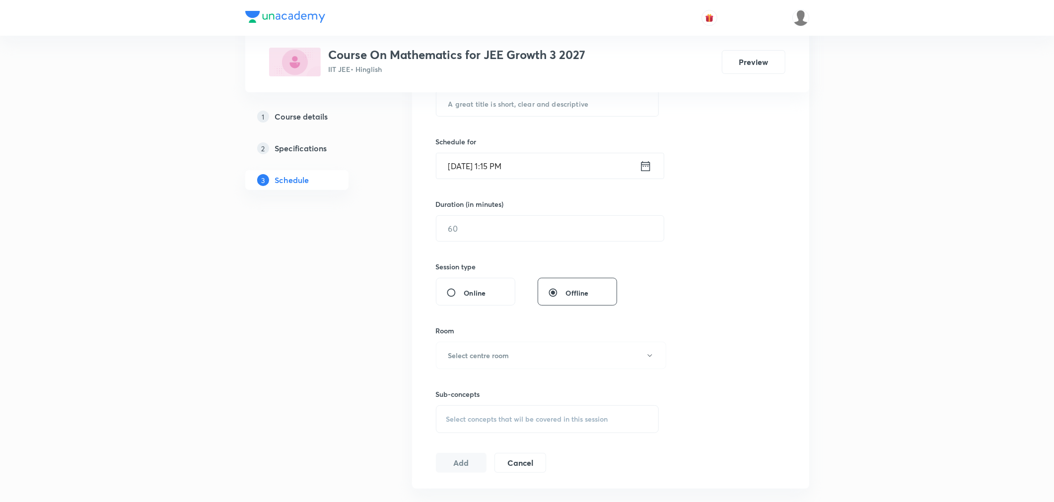
scroll to position [0, 0]
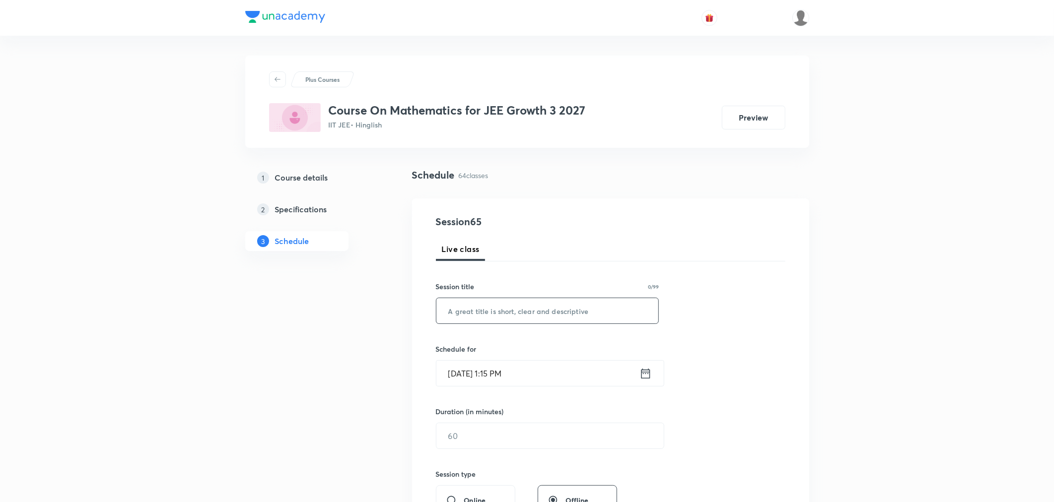
click at [517, 314] on input "text" at bounding box center [547, 310] width 222 height 25
paste input "Compound angle and Trigonometric equation Part 8"
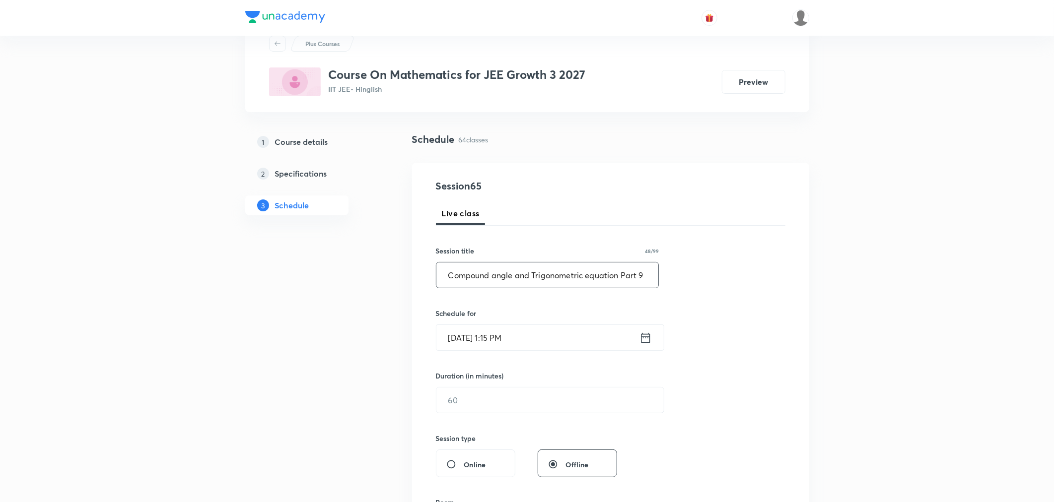
scroll to position [55, 0]
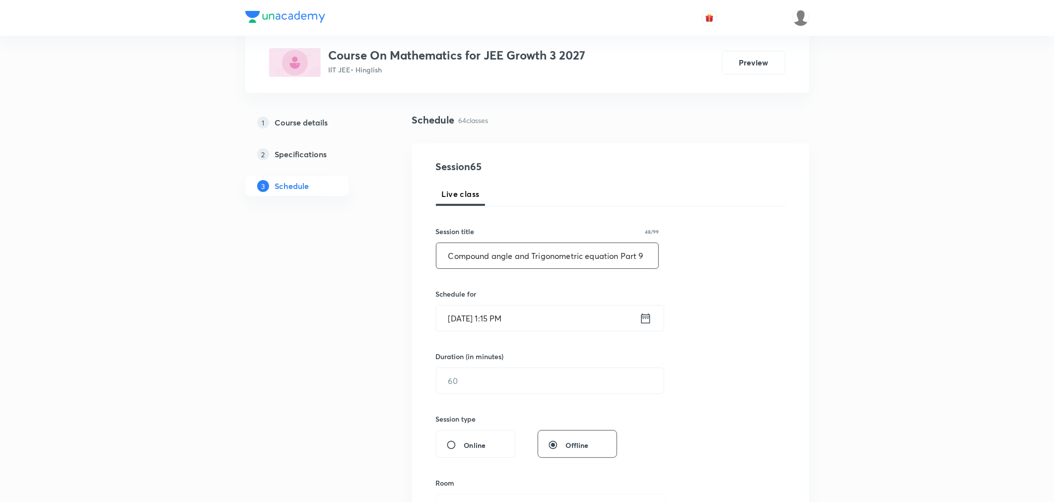
type input "Compound angle and Trigonometric equation Part 9"
click at [540, 321] on input "[DATE] 1:15 PM" at bounding box center [537, 318] width 203 height 25
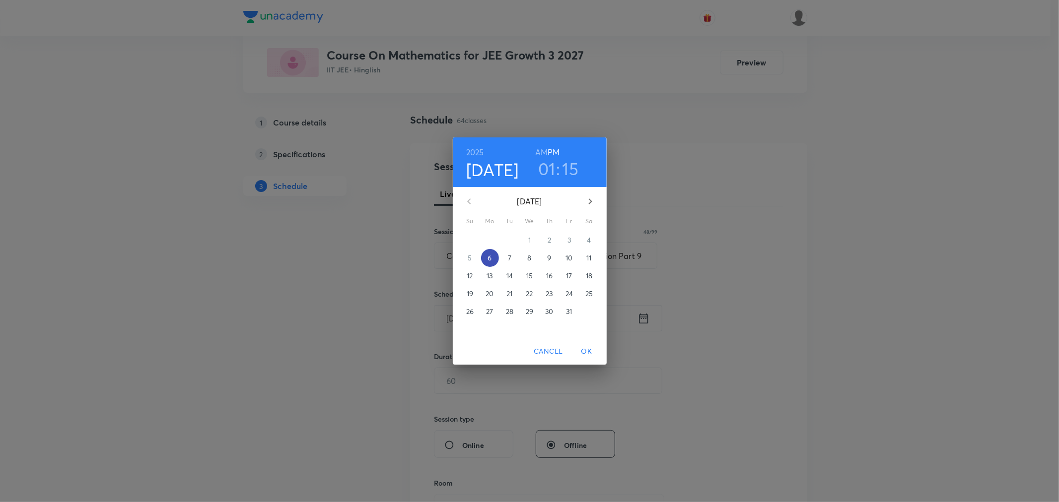
click at [490, 259] on p "6" at bounding box center [489, 258] width 4 height 10
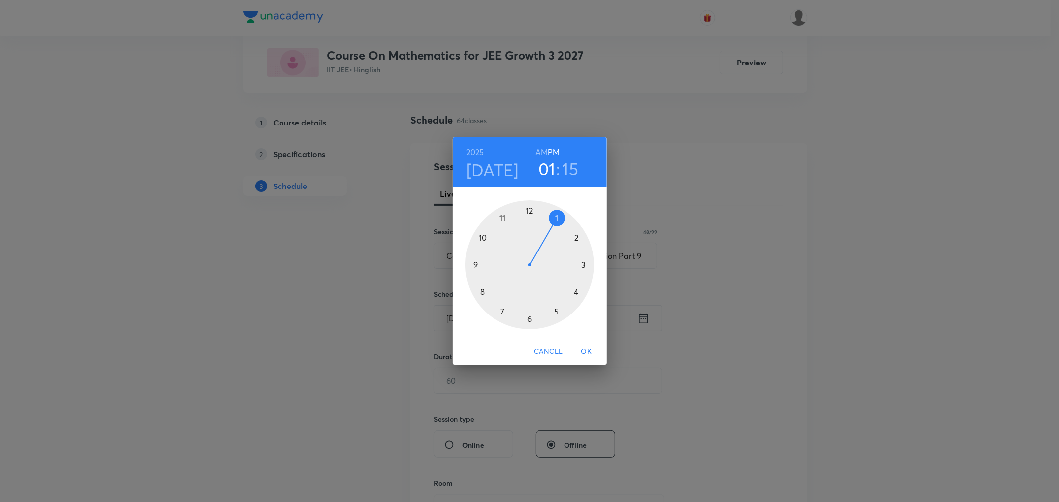
click at [555, 219] on div at bounding box center [529, 265] width 129 height 129
click at [501, 310] on div at bounding box center [529, 265] width 129 height 129
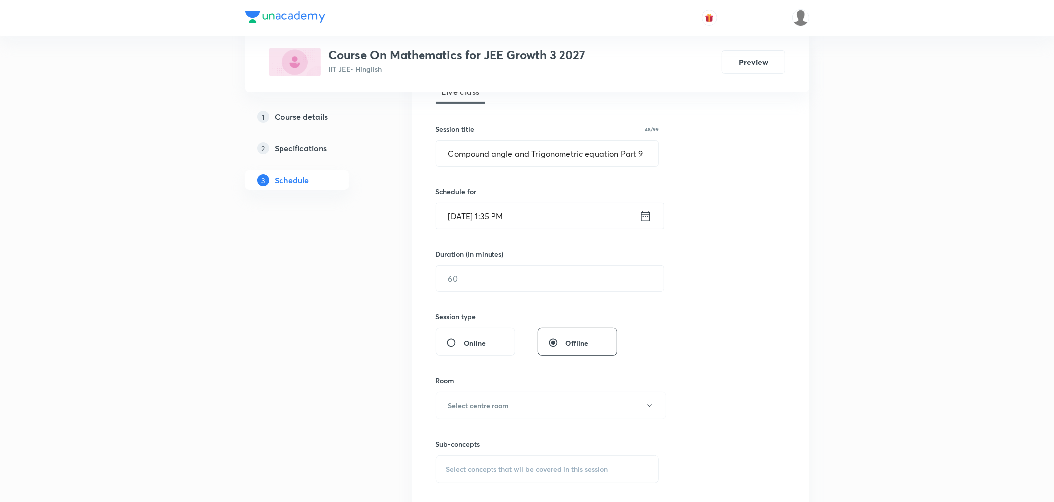
scroll to position [165, 0]
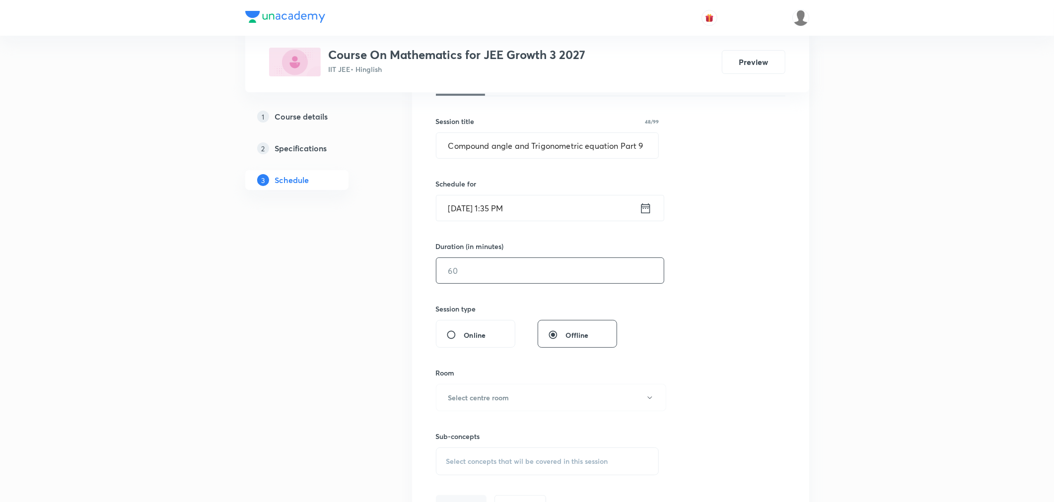
click at [482, 271] on input "text" at bounding box center [549, 270] width 227 height 25
type input "7"
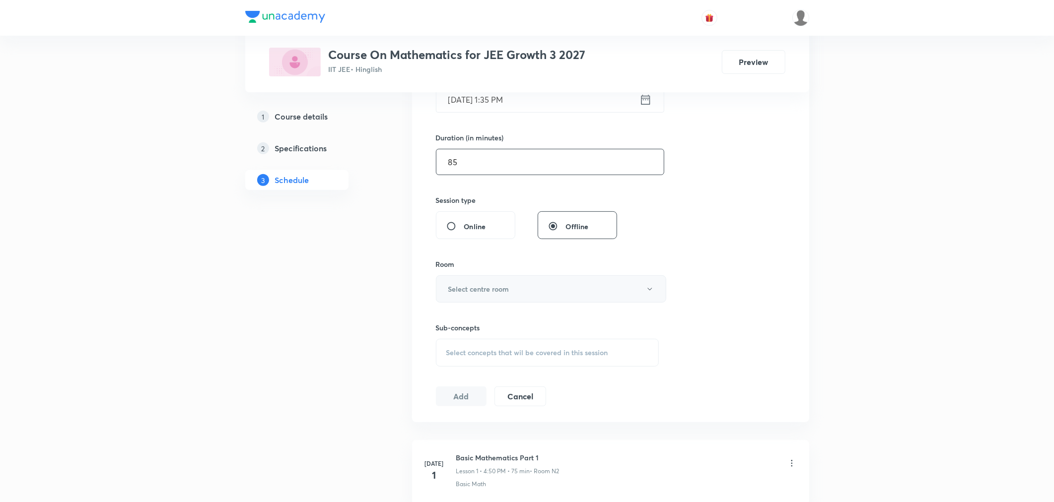
scroll to position [275, 0]
type input "85"
click at [507, 285] on h6 "Select centre room" at bounding box center [478, 287] width 61 height 10
click at [447, 340] on span "N2" at bounding box center [548, 338] width 217 height 10
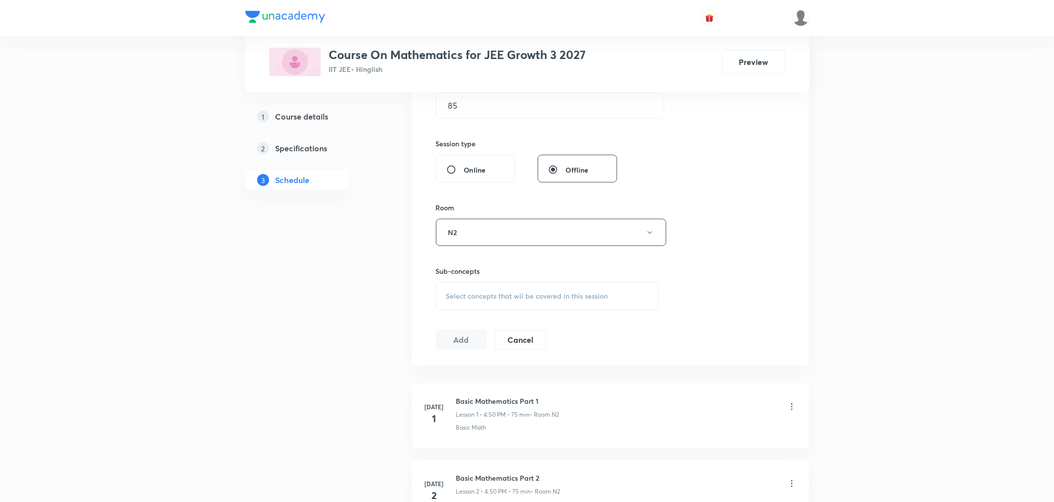
click at [501, 299] on span "Select concepts that wil be covered in this session" at bounding box center [527, 296] width 162 height 8
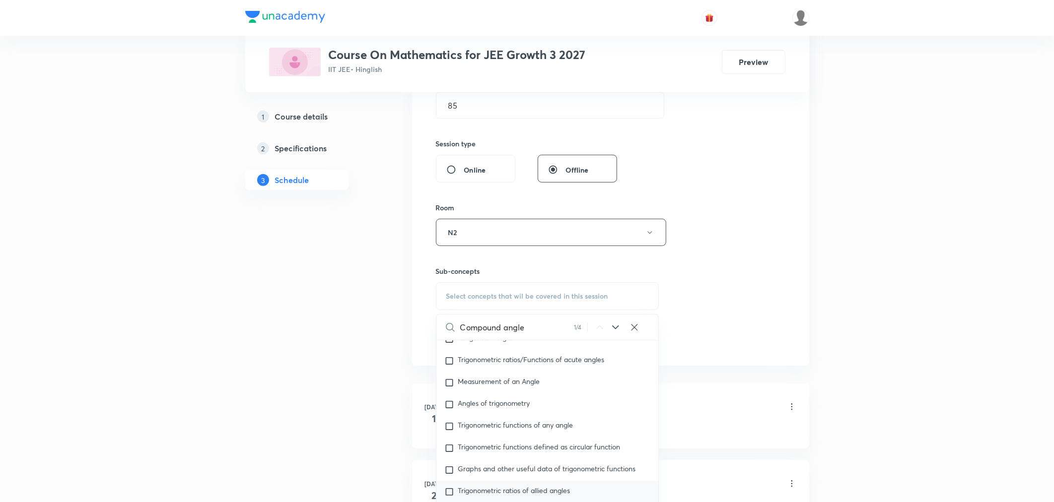
scroll to position [5023, 0]
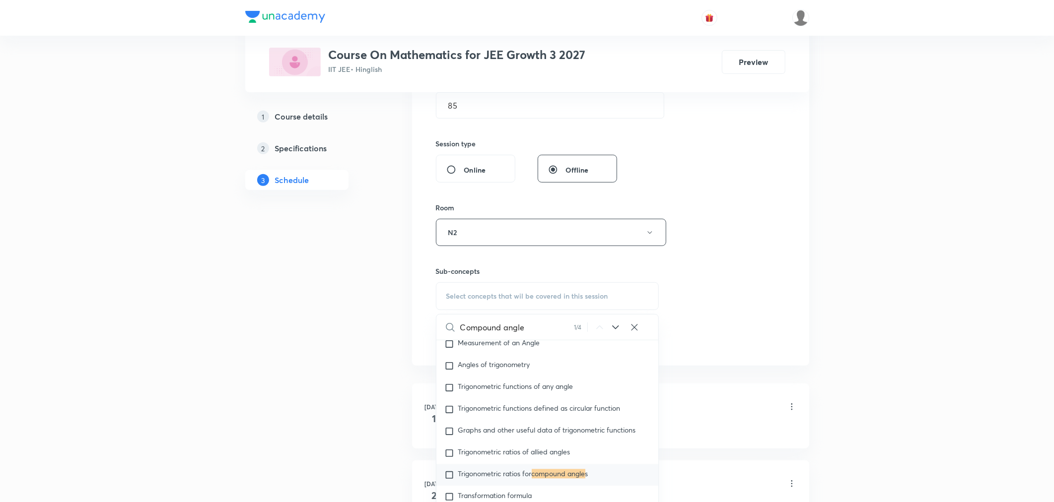
type input "Compound angle"
click at [523, 470] on span "Trigonometric ratios for" at bounding box center [494, 474] width 73 height 9
checkbox input "true"
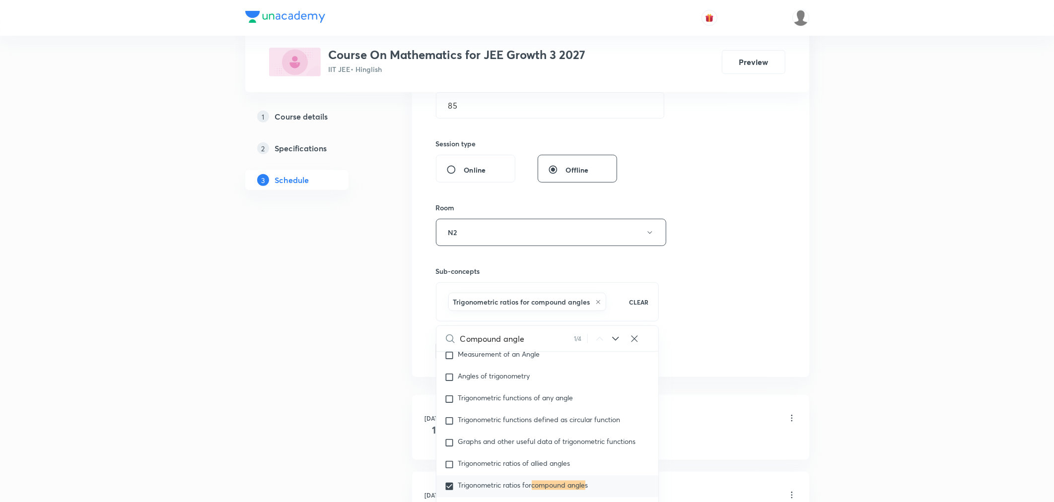
click at [722, 313] on div "Session 65 Live class Session title 48/99 Compound angle and Trigonometric equa…" at bounding box center [610, 122] width 349 height 477
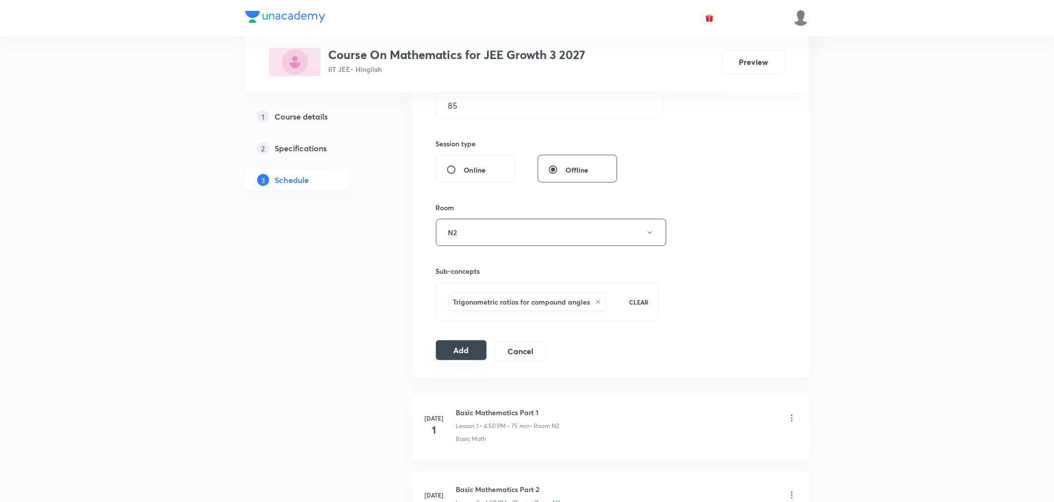
click at [465, 356] on button "Add" at bounding box center [461, 350] width 51 height 20
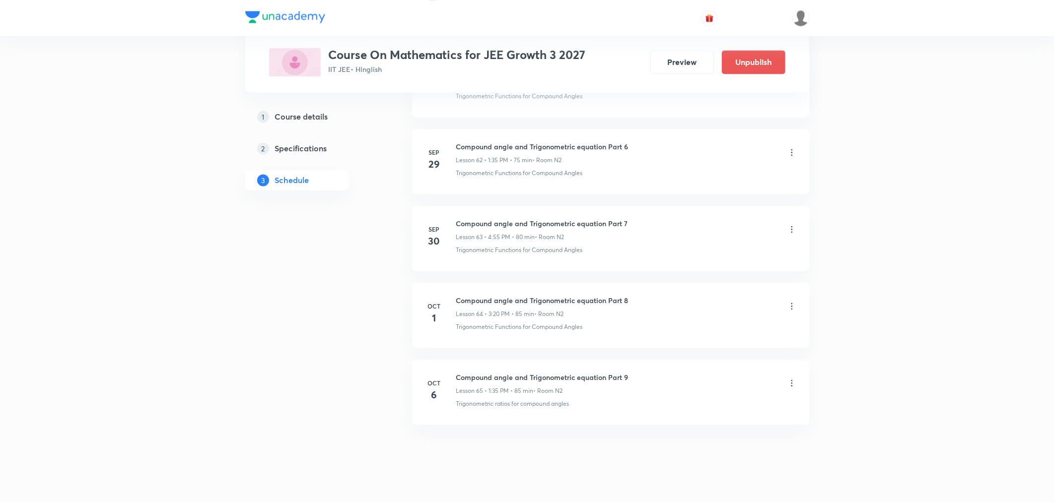
scroll to position [4843, 0]
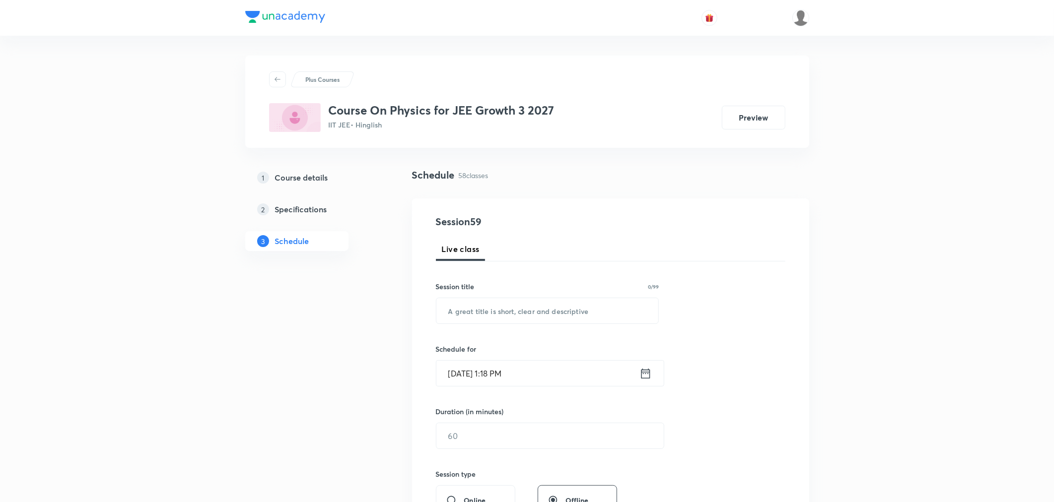
scroll to position [4761, 0]
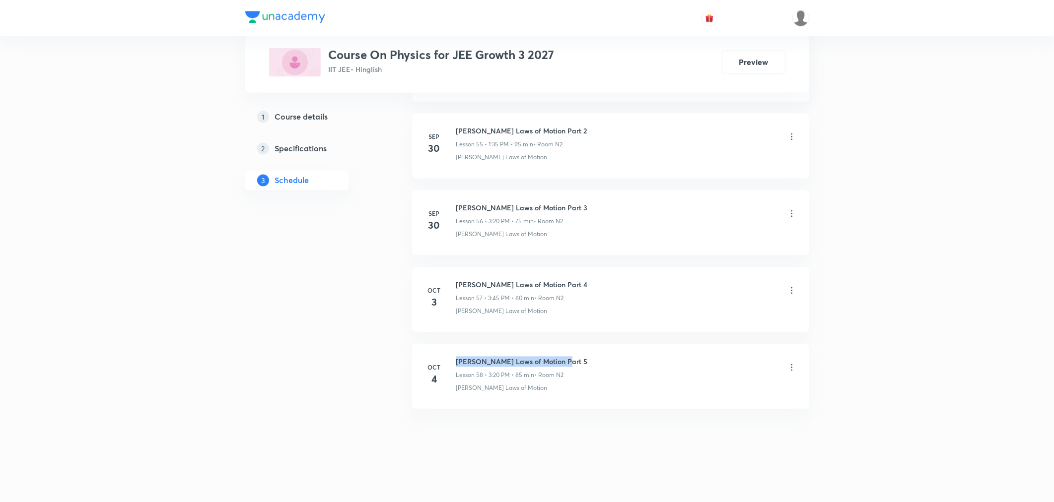
drag, startPoint x: 454, startPoint y: 359, endPoint x: 589, endPoint y: 363, distance: 135.6
click at [589, 363] on div "Oct 4 Newton's Laws of Motion Part 5 Lesson 58 • 3:20 PM • 85 min • Room N2 New…" at bounding box center [610, 374] width 372 height 36
click at [589, 363] on div "Newton's Laws of Motion Part 5 Lesson 58 • 3:20 PM • 85 min • Room N2" at bounding box center [626, 367] width 340 height 23
drag, startPoint x: 455, startPoint y: 358, endPoint x: 558, endPoint y: 366, distance: 103.5
click at [558, 366] on h6 "Newton's Laws of Motion Part 5" at bounding box center [522, 361] width 132 height 10
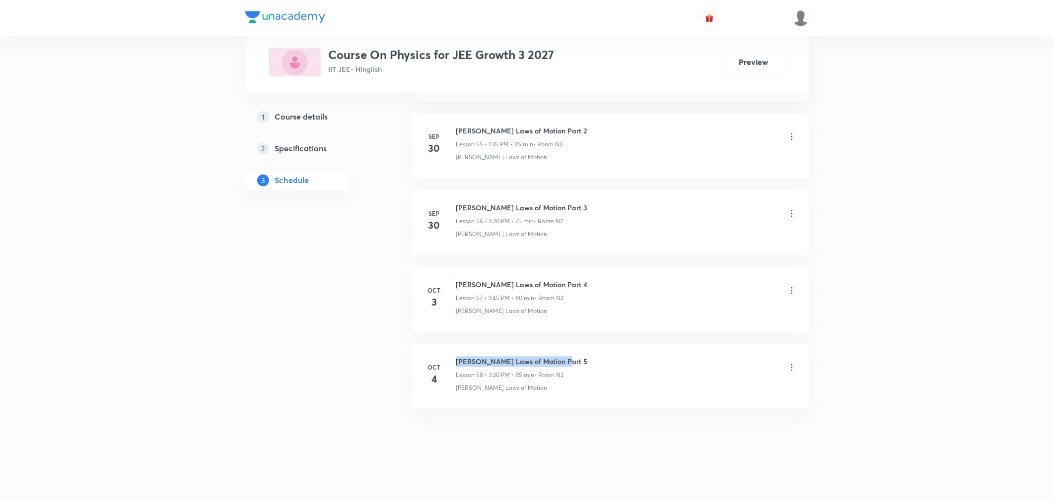
copy h6 "Newton's Laws of Motion Part 5"
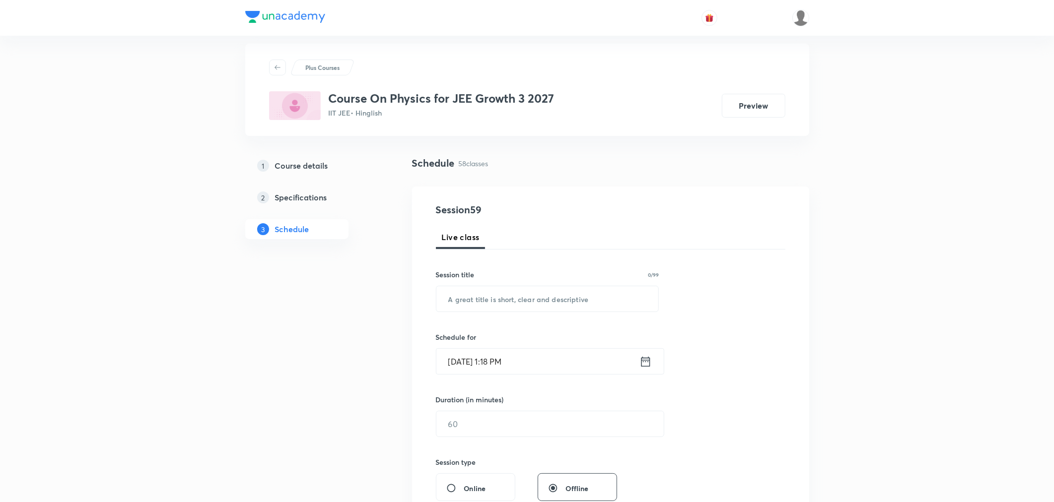
scroll to position [0, 0]
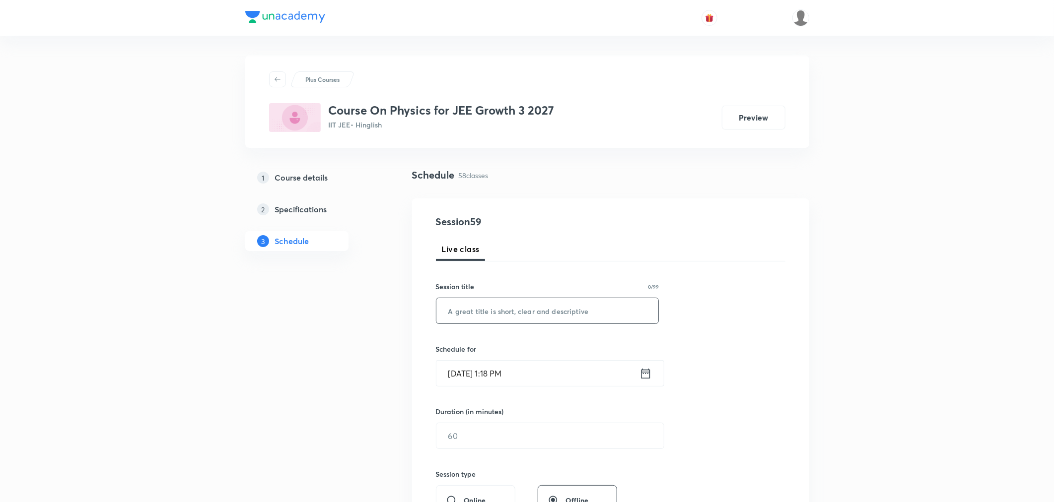
click at [514, 312] on input "text" at bounding box center [547, 310] width 222 height 25
paste input "Newton's Laws of Motion Part 5"
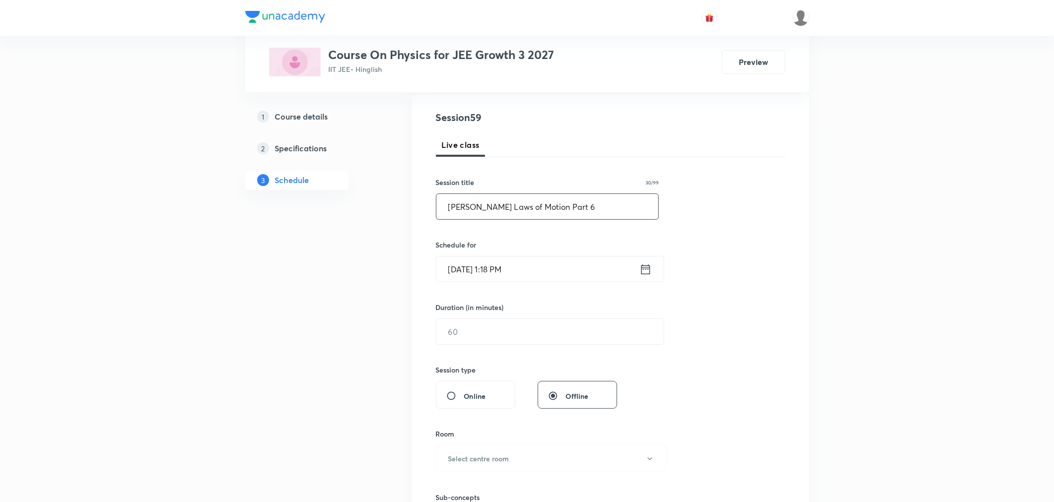
scroll to position [110, 0]
type input "Newton's Laws of Motion Part 6"
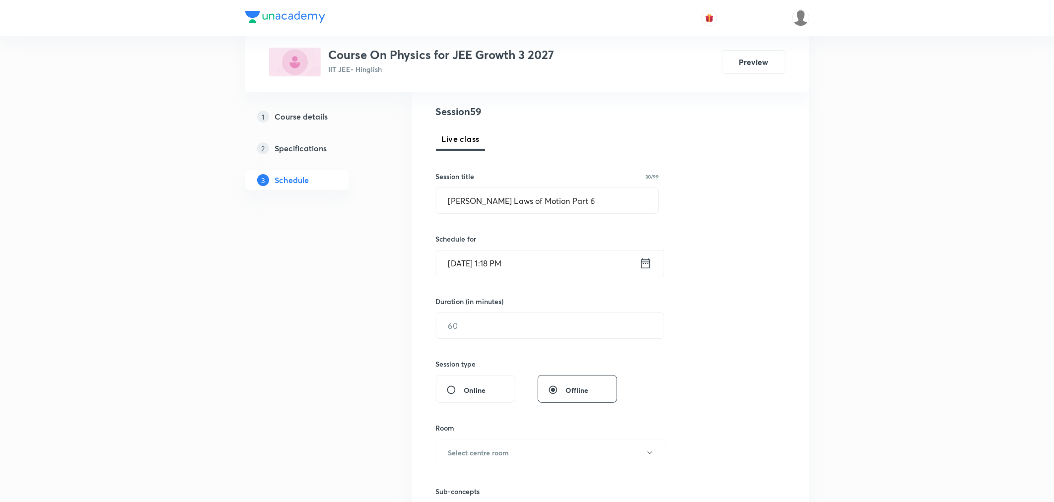
click at [548, 270] on input "Oct 6, 2025, 1:18 PM" at bounding box center [537, 263] width 203 height 25
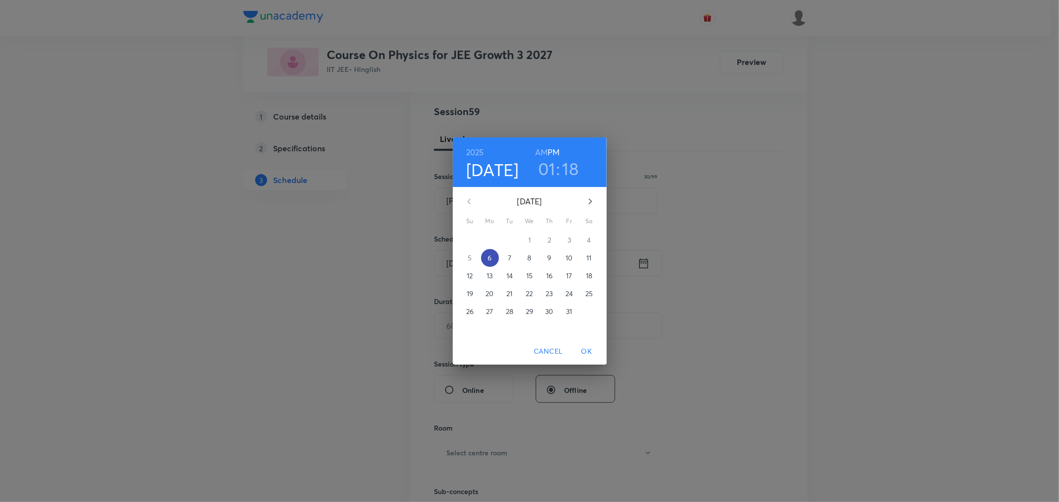
click at [486, 257] on span "6" at bounding box center [490, 258] width 18 height 10
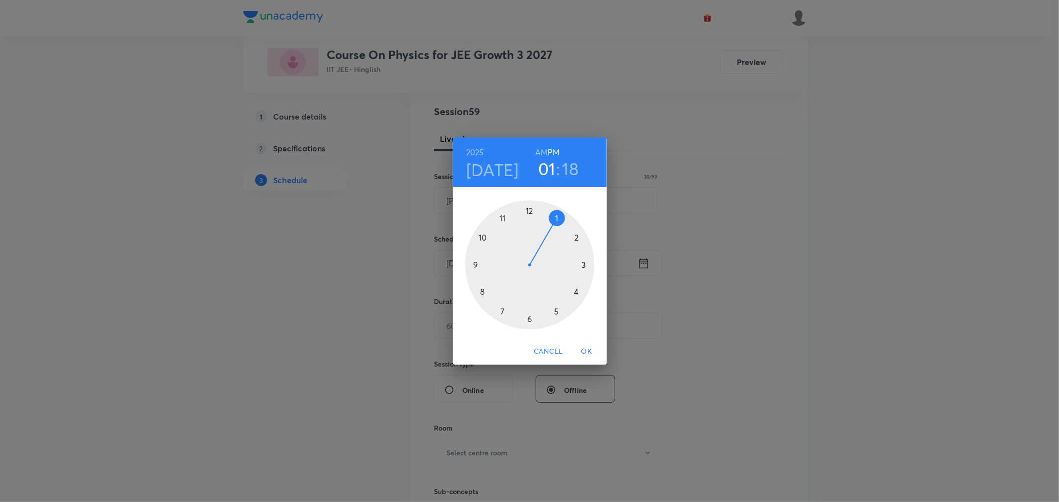
click at [583, 263] on div at bounding box center [529, 265] width 129 height 129
click at [577, 289] on div at bounding box center [529, 265] width 129 height 129
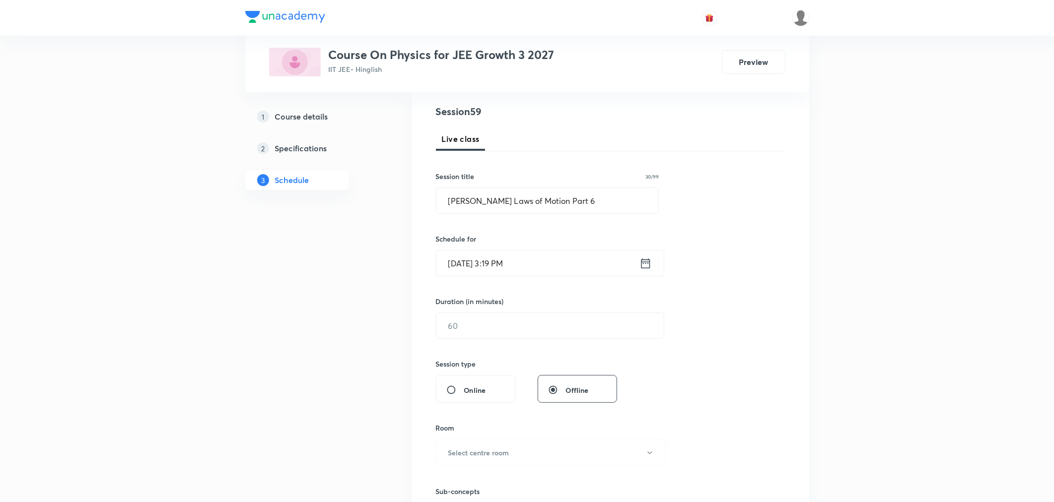
click at [546, 262] on input "Oct 6, 2025, 3:19 PM" at bounding box center [537, 263] width 203 height 25
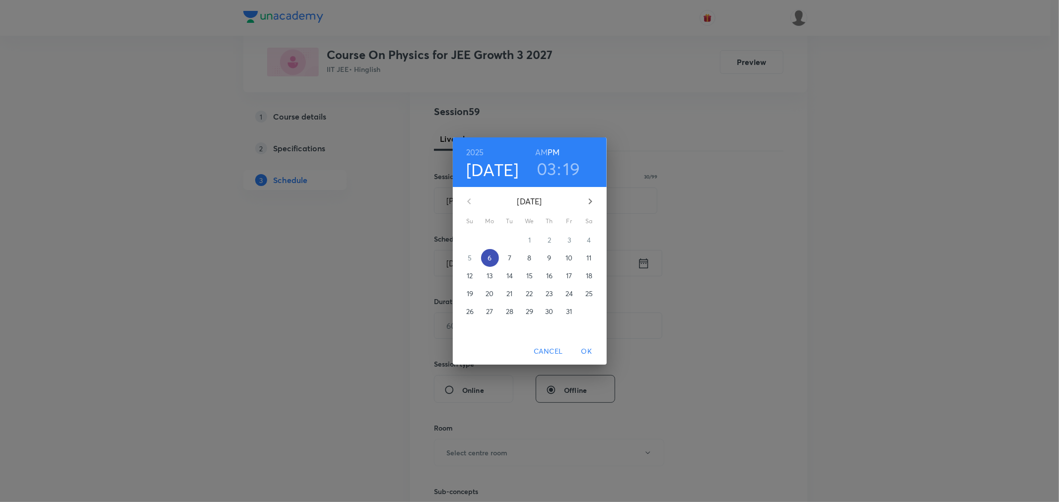
click at [487, 257] on p "6" at bounding box center [489, 258] width 4 height 10
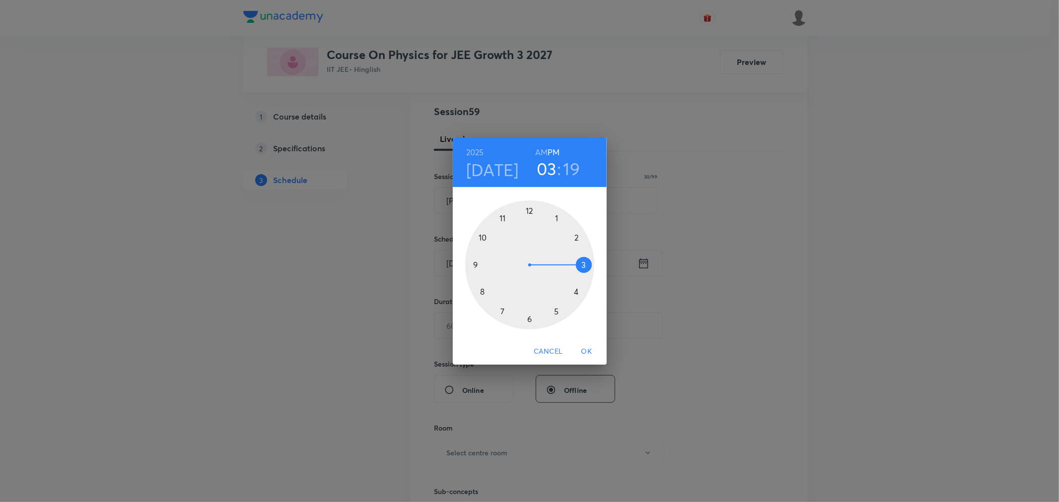
click at [584, 265] on div at bounding box center [529, 265] width 129 height 129
click at [576, 291] on div at bounding box center [529, 265] width 129 height 129
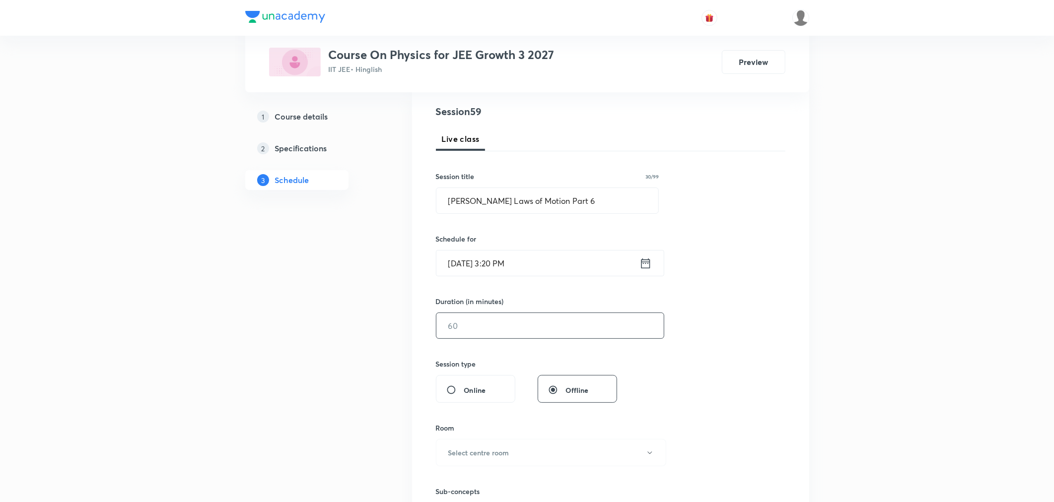
click at [514, 318] on input "text" at bounding box center [549, 325] width 227 height 25
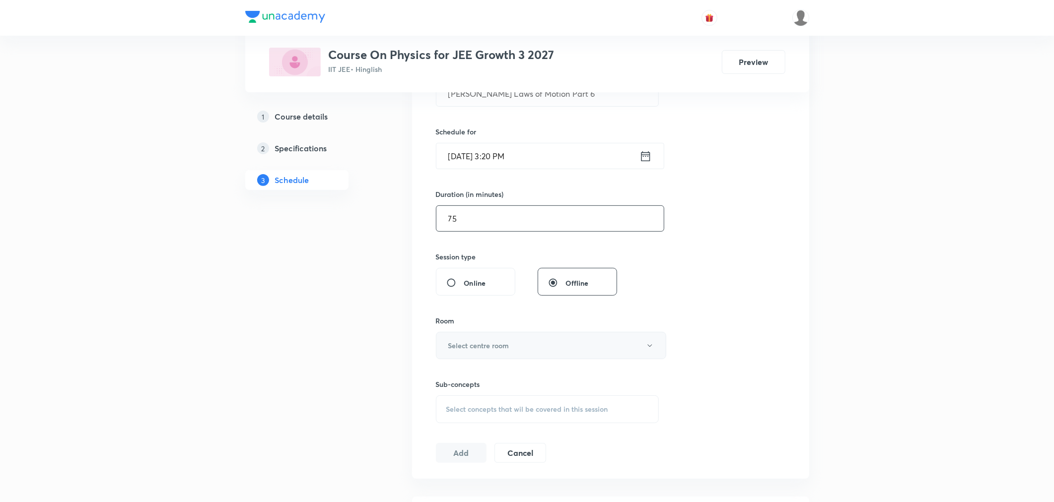
scroll to position [220, 0]
type input "75"
click at [507, 338] on h6 "Select centre room" at bounding box center [478, 343] width 61 height 10
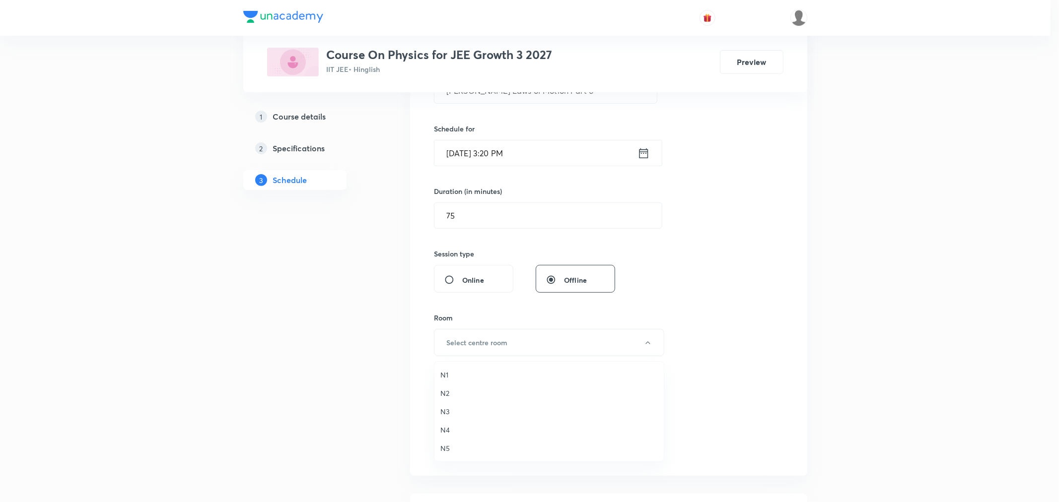
click at [447, 394] on span "N2" at bounding box center [548, 393] width 217 height 10
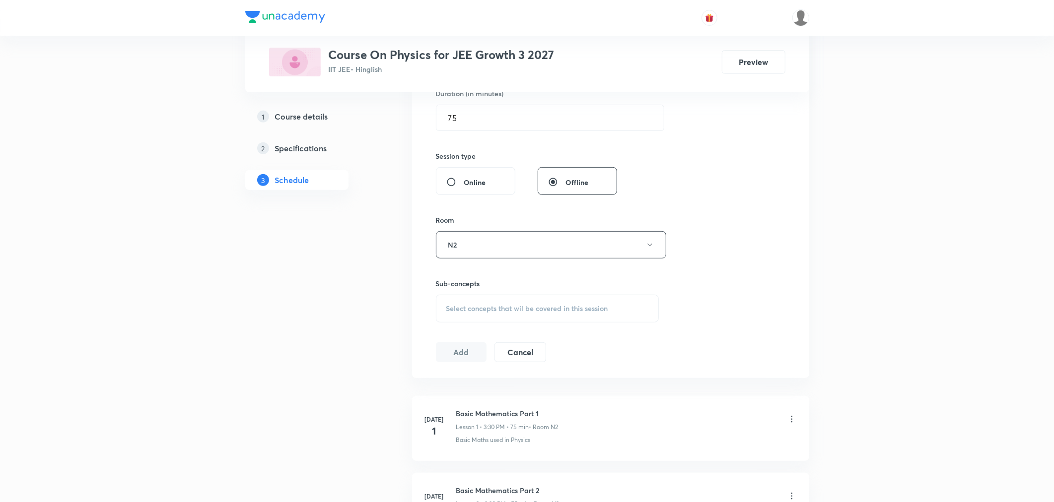
scroll to position [331, 0]
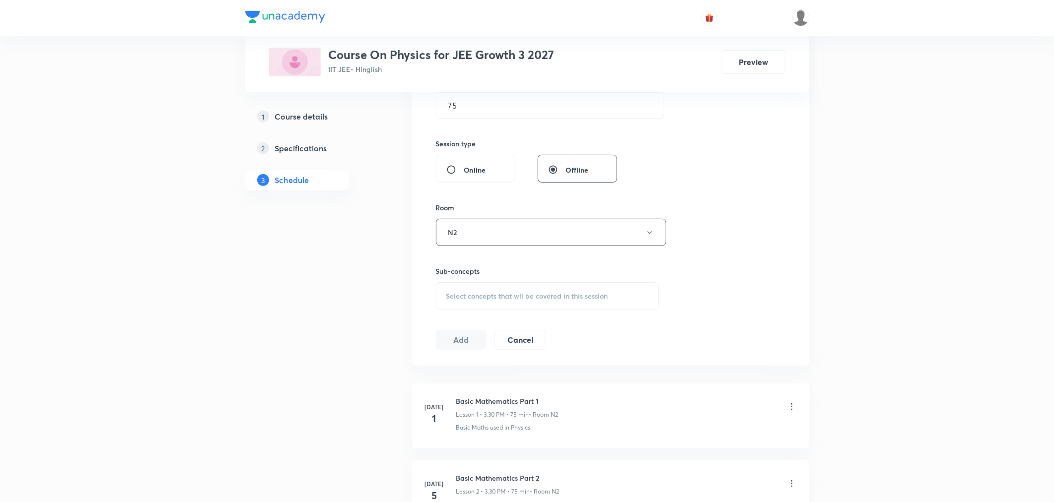
click at [521, 298] on span "Select concepts that wil be covered in this session" at bounding box center [527, 296] width 162 height 8
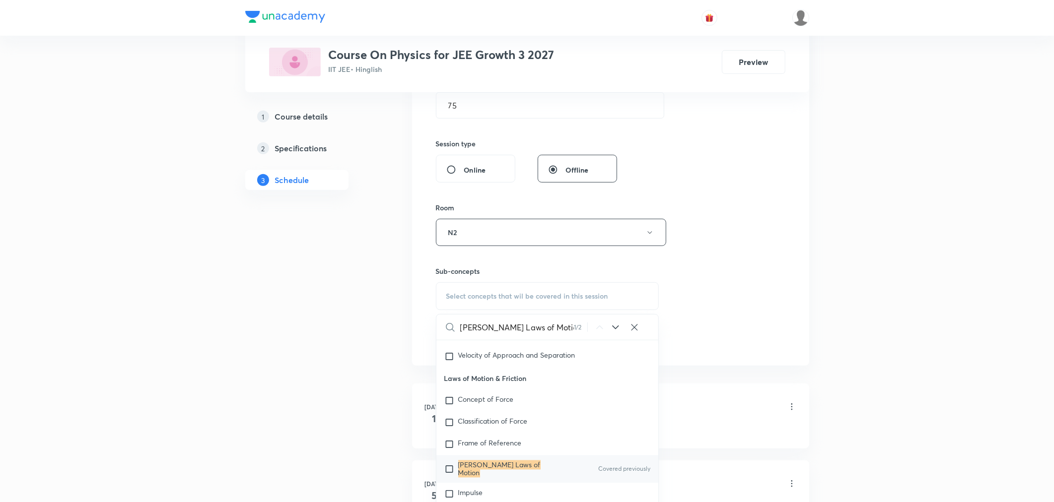
scroll to position [1579, 0]
type input "Newton's Laws of Motion"
click at [514, 467] on mark "Newton's Laws of Motion" at bounding box center [499, 465] width 82 height 17
checkbox input "true"
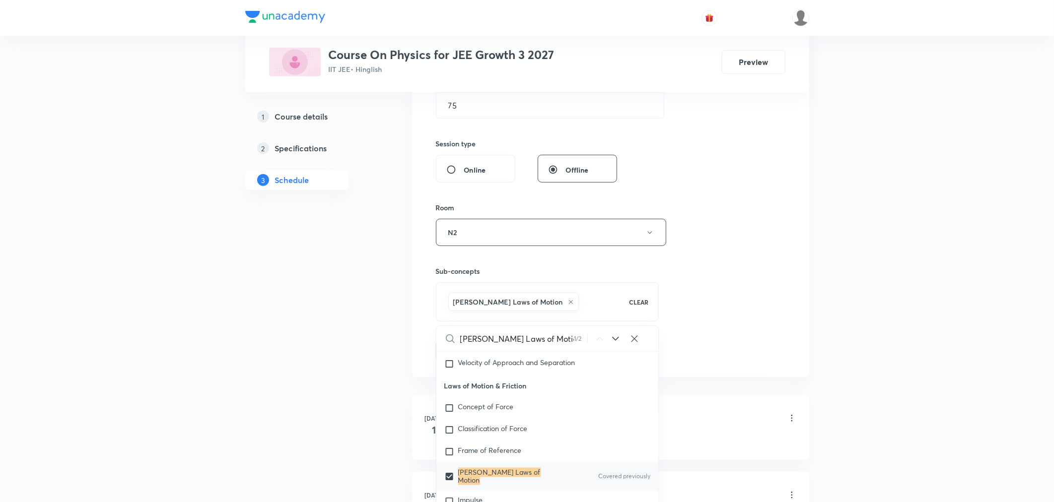
click at [710, 295] on div "Session 59 Live class Session title 30/99 Newton's Laws of Motion Part 6 ​ Sche…" at bounding box center [610, 122] width 349 height 477
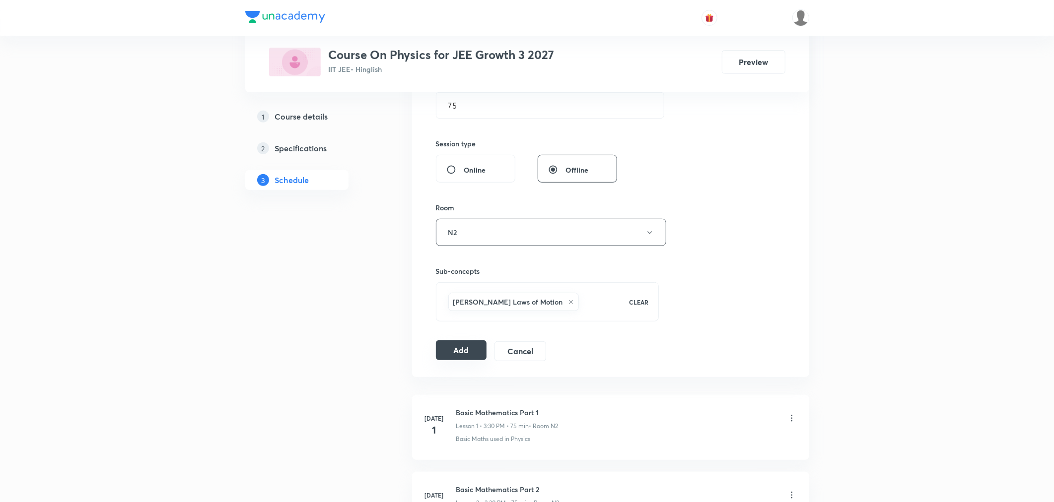
click at [462, 348] on button "Add" at bounding box center [461, 350] width 51 height 20
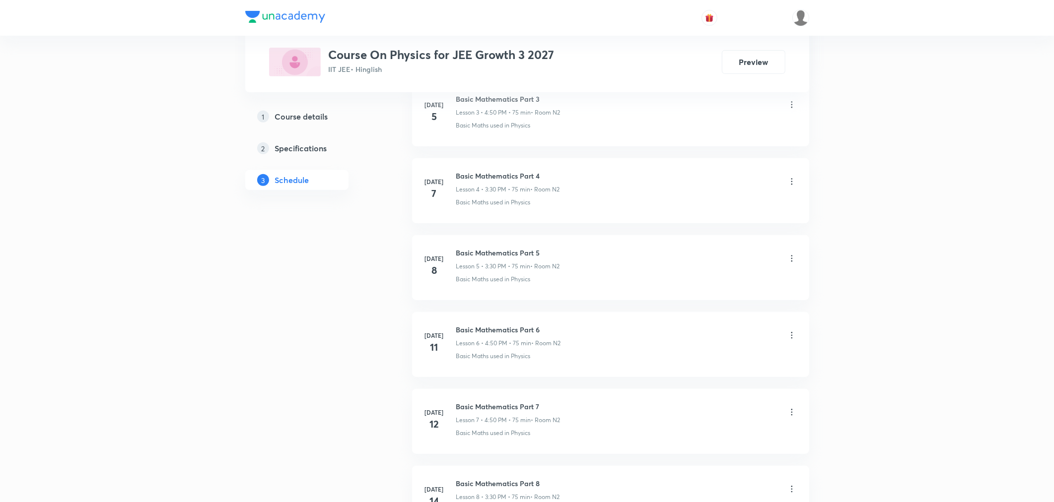
scroll to position [4305, 0]
